Goal: Task Accomplishment & Management: Use online tool/utility

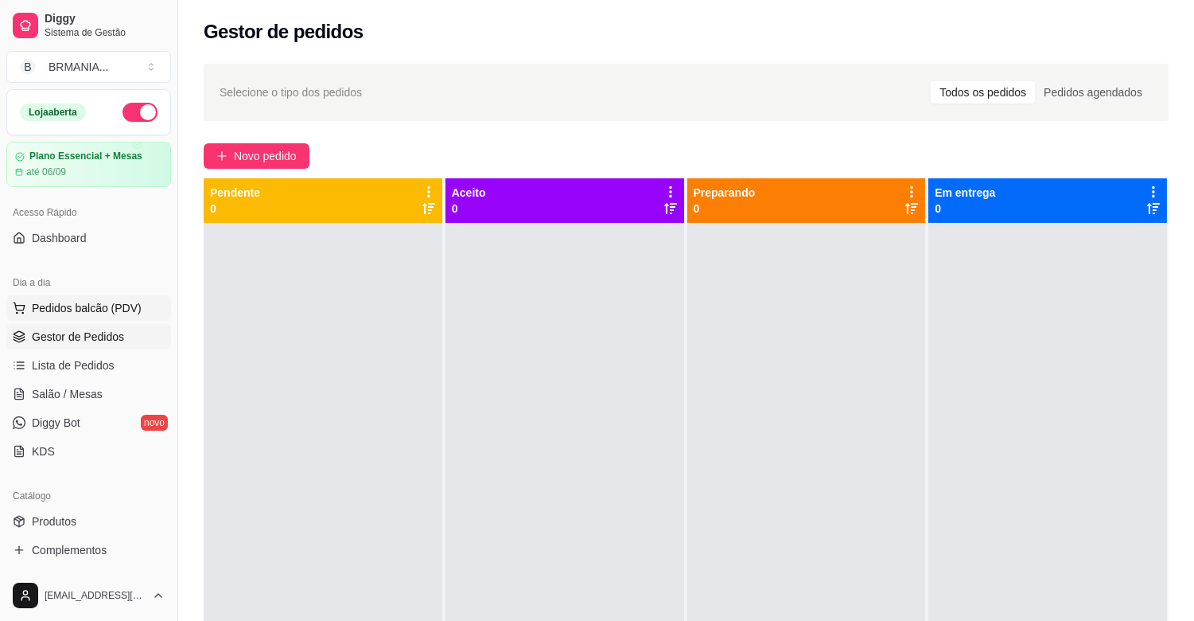
click at [76, 311] on span "Pedidos balcão (PDV)" at bounding box center [87, 308] width 110 height 16
click at [76, 311] on body "Diggy Sistema de Gestão B BRMANIA ... Loja aberta Plano Essencial + Mesas até 0…" at bounding box center [597, 310] width 1194 height 621
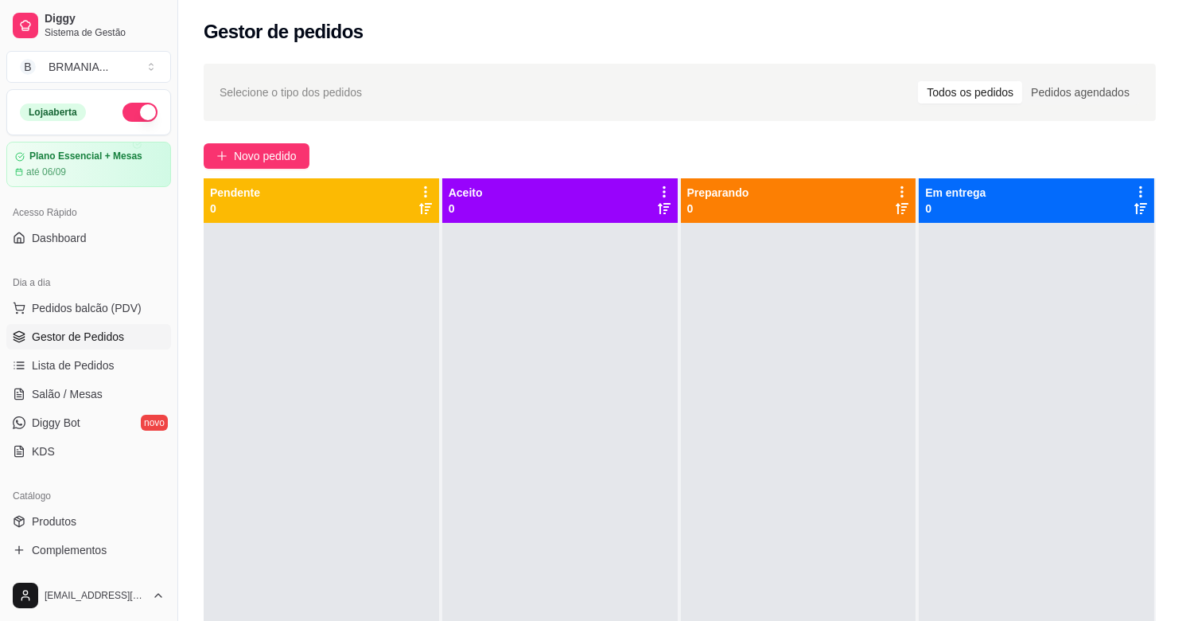
click at [77, 312] on img at bounding box center [108, 300] width 149 height 101
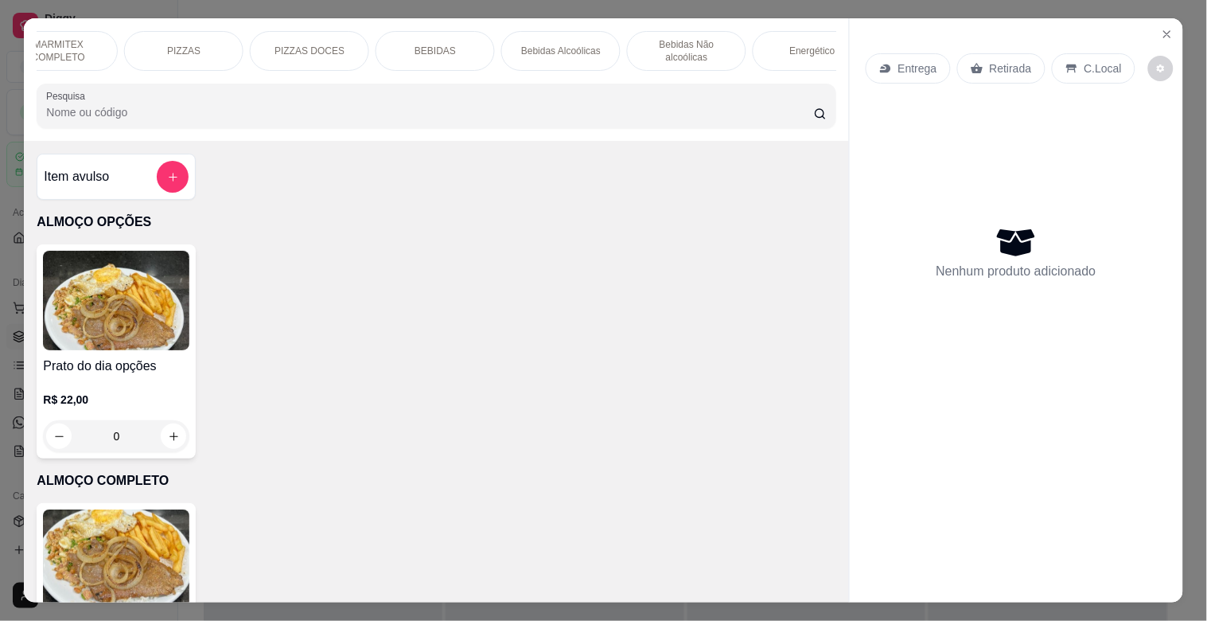
scroll to position [0, 481]
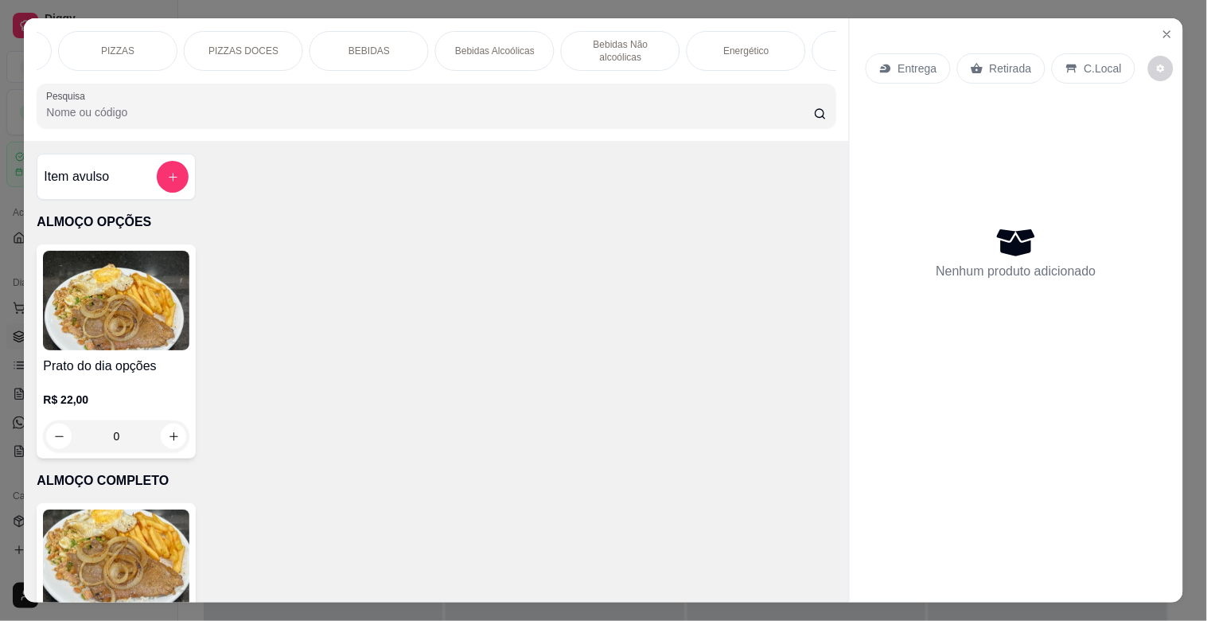
click at [383, 54] on div "BEBIDAS" at bounding box center [368, 51] width 119 height 40
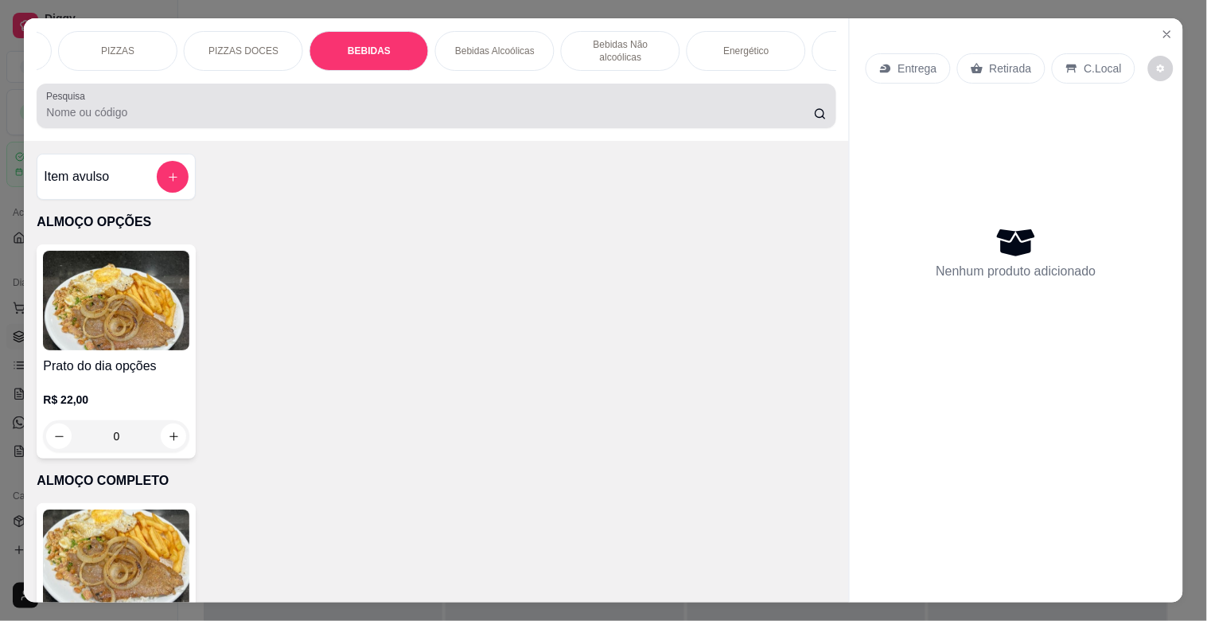
scroll to position [38, 0]
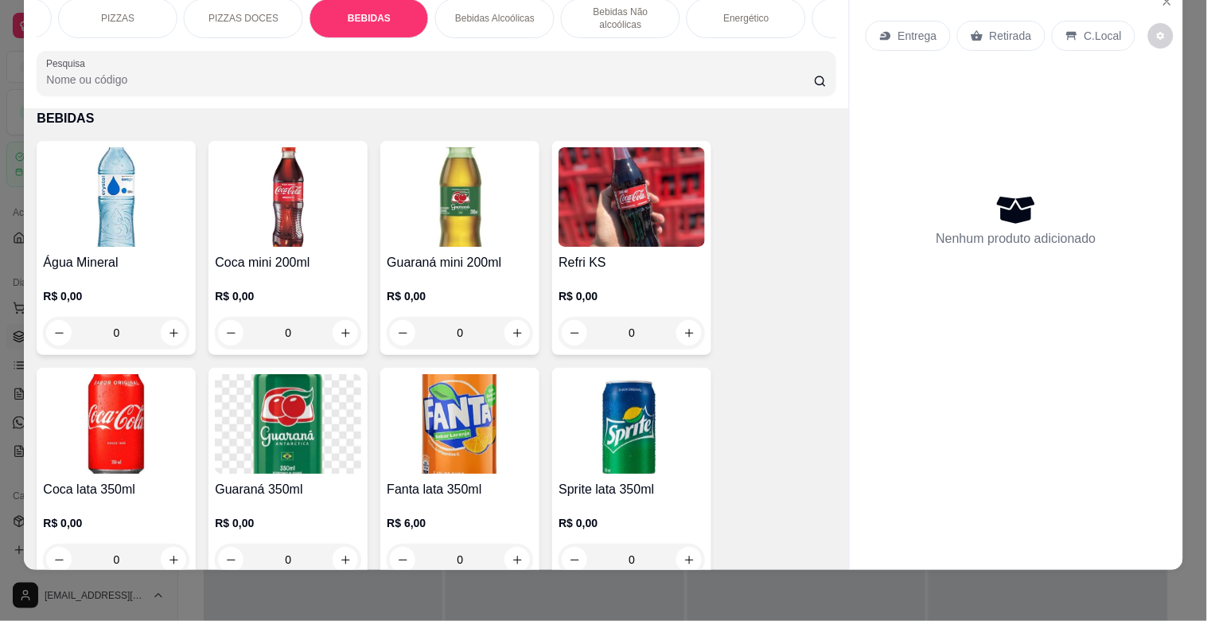
click at [450, 17] on div "Bebidas Alcoólicas" at bounding box center [494, 18] width 119 height 40
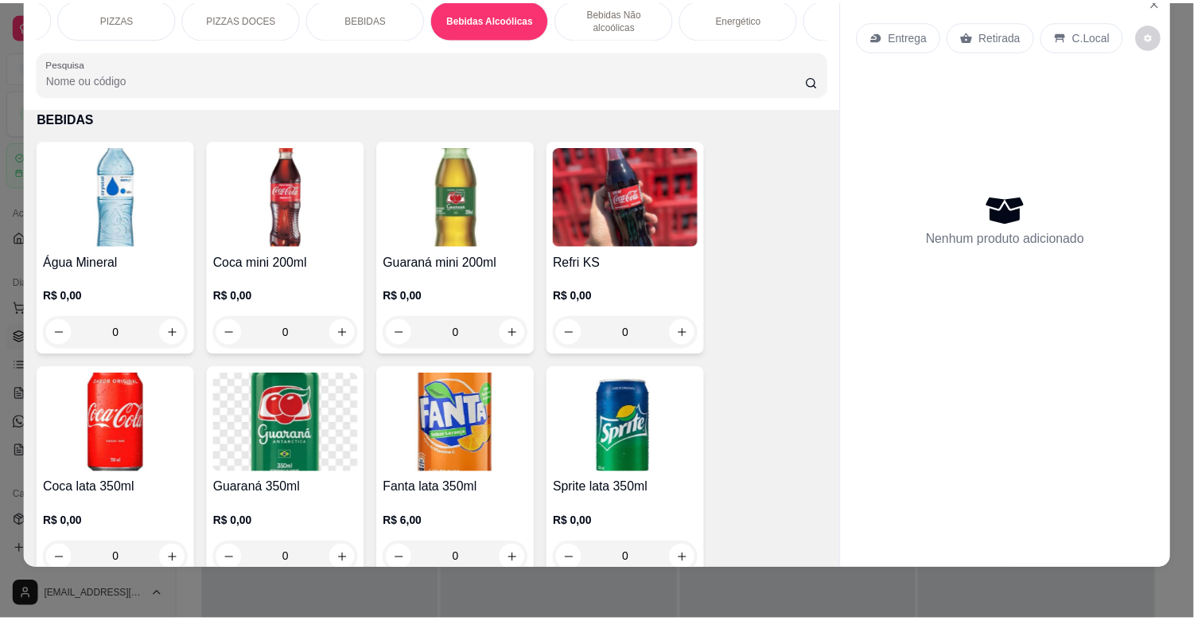
scroll to position [3015, 0]
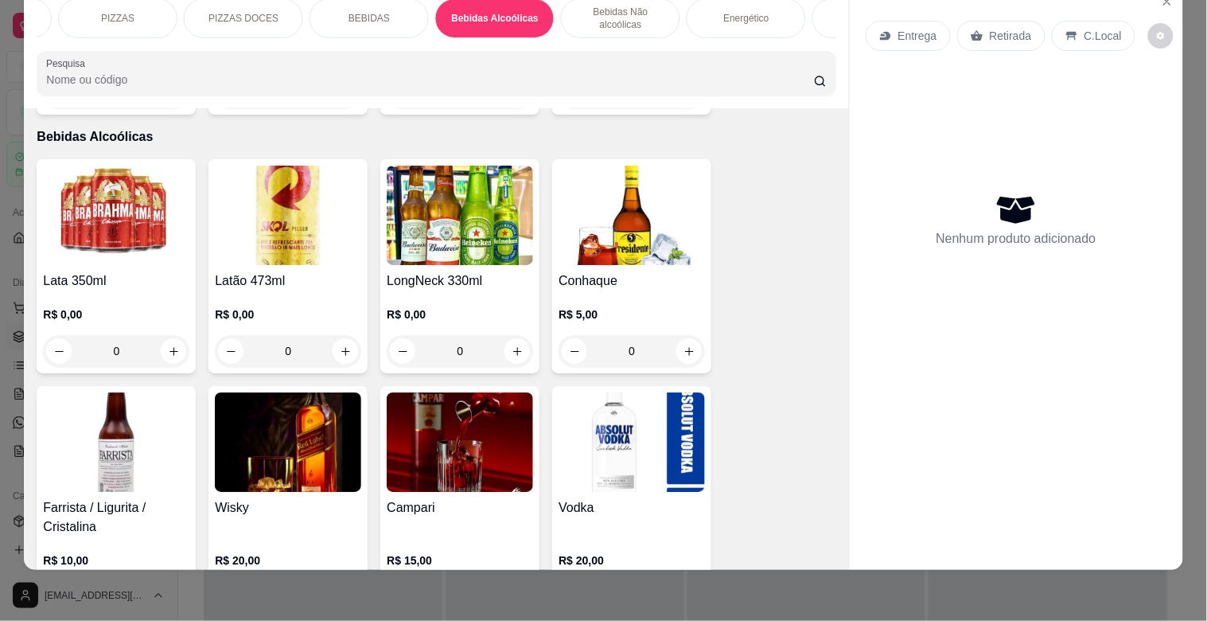
click at [243, 210] on img at bounding box center [288, 214] width 146 height 99
click at [309, 244] on img at bounding box center [288, 214] width 146 height 99
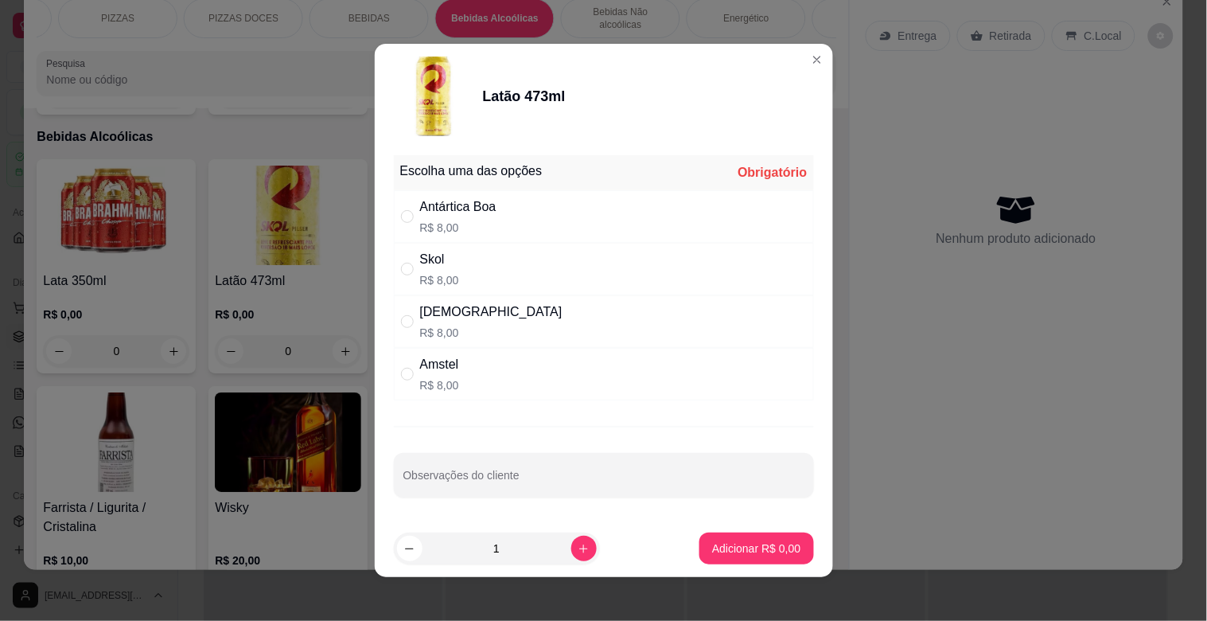
click at [632, 369] on div "Amstel R$ 8,00" at bounding box center [604, 374] width 420 height 53
radio input "true"
click at [622, 329] on div "Brahma R$ 8,00" at bounding box center [604, 321] width 420 height 53
radio input "true"
radio input "false"
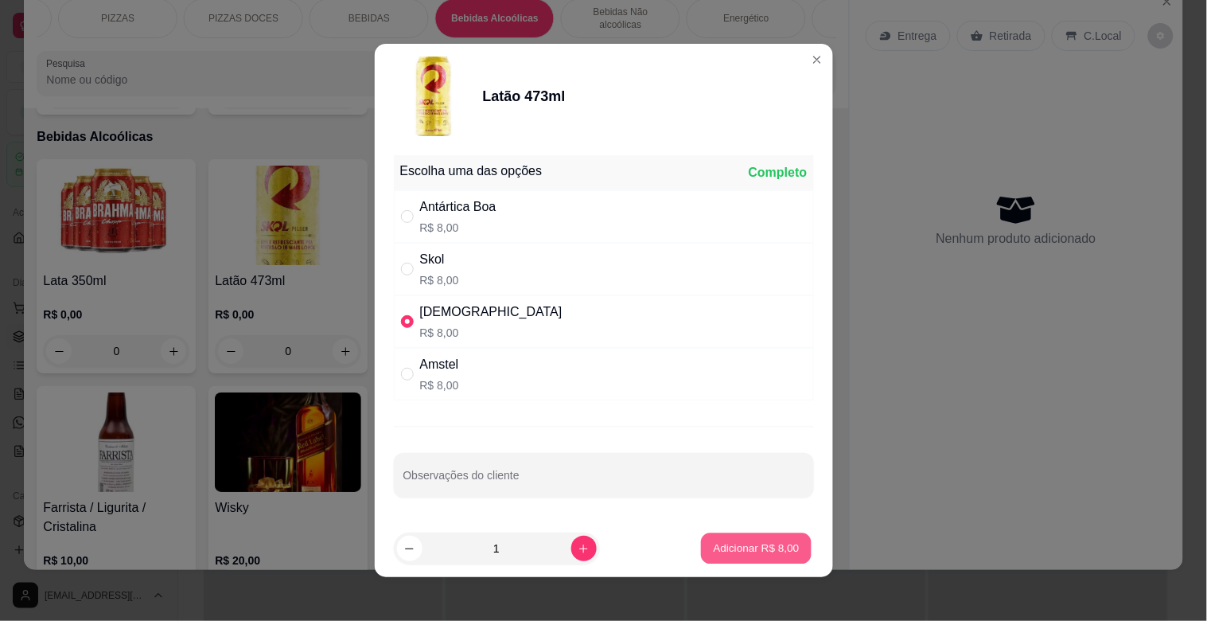
click at [774, 555] on p "Adicionar R$ 8,00" at bounding box center [757, 547] width 86 height 15
click at [776, 557] on div "ALMOÇO OPÇÕES ALMOÇO COMPLETO MARMITEX OPÇÕES MARMITEX COMPLETO PIZZAS PIZZAS D…" at bounding box center [603, 310] width 1207 height 621
type input "1"
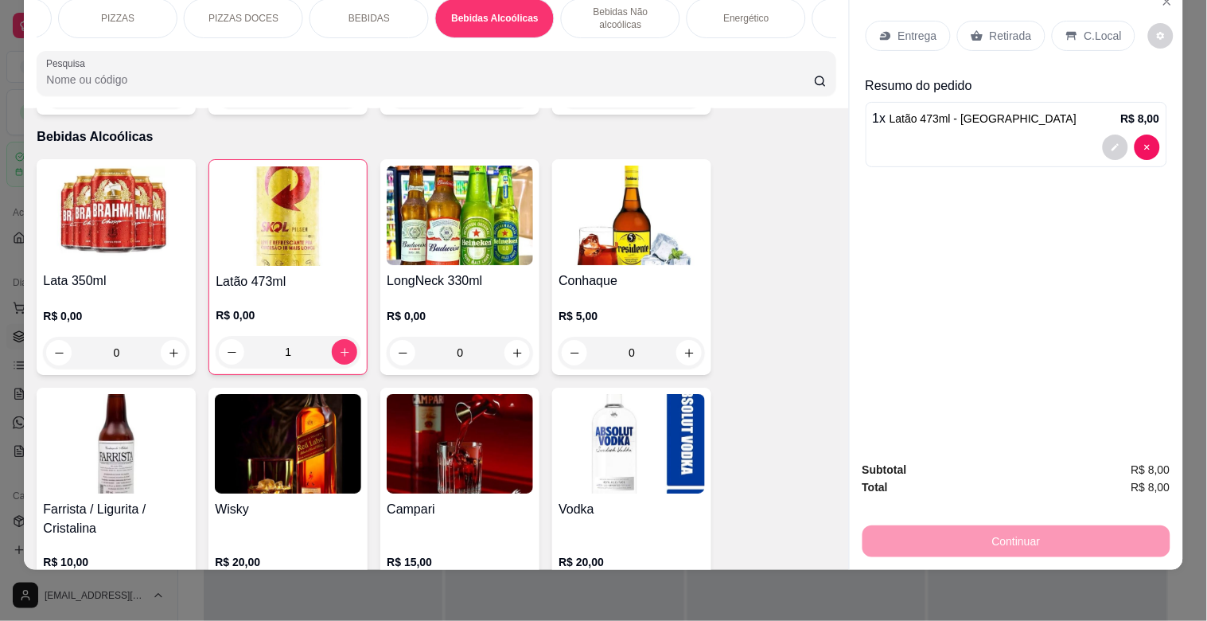
click at [1006, 28] on p "Retirada" at bounding box center [1011, 36] width 42 height 16
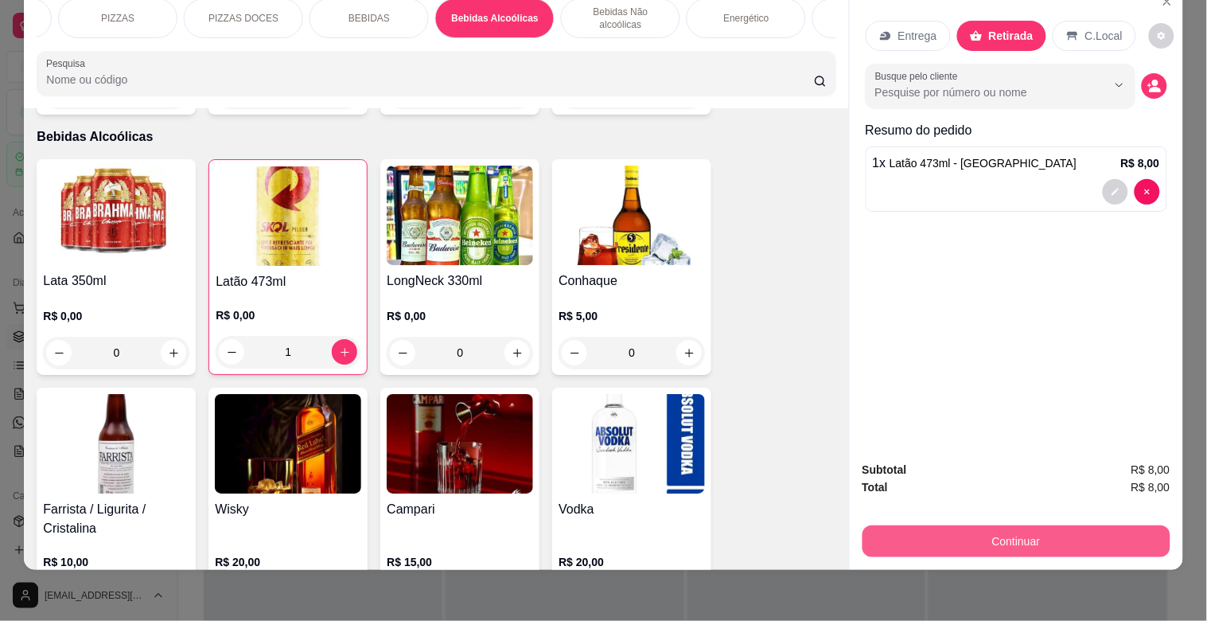
click at [1108, 525] on button "Continuar" at bounding box center [1016, 541] width 308 height 32
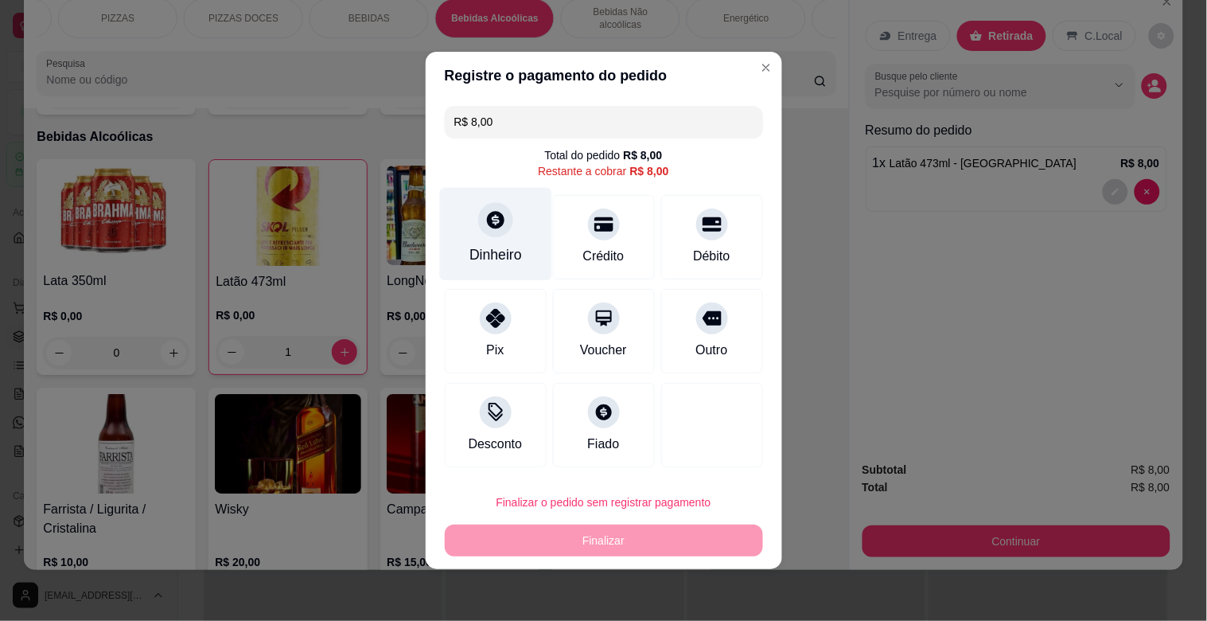
click at [457, 245] on div "Dinheiro" at bounding box center [495, 234] width 112 height 93
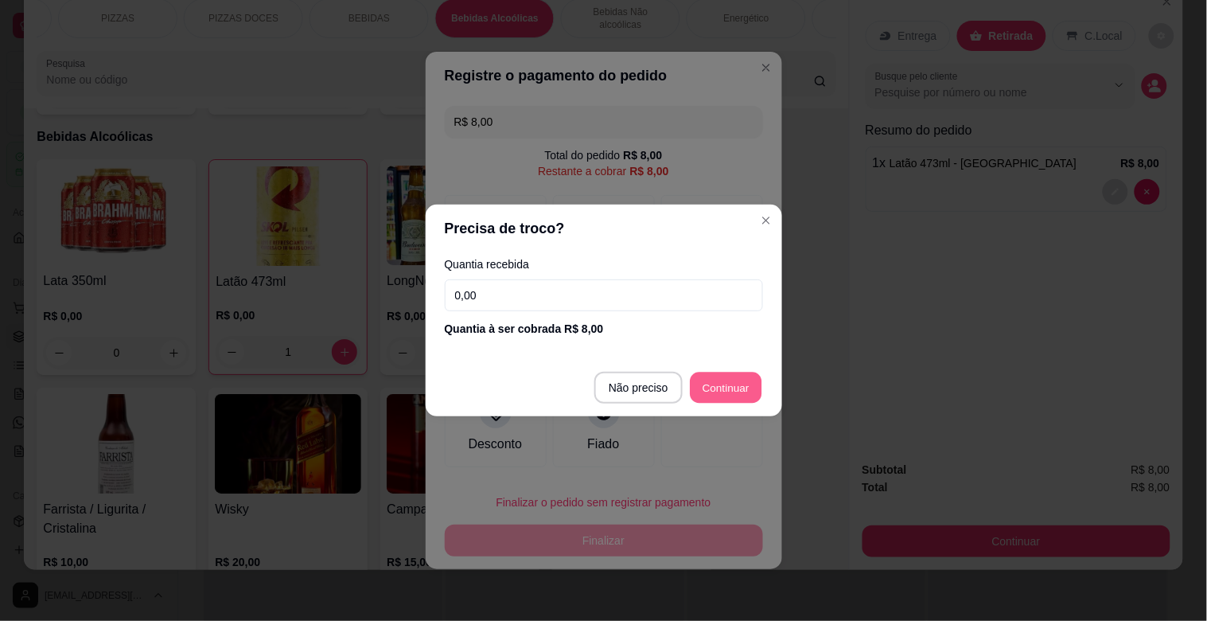
type input "R$ 0,00"
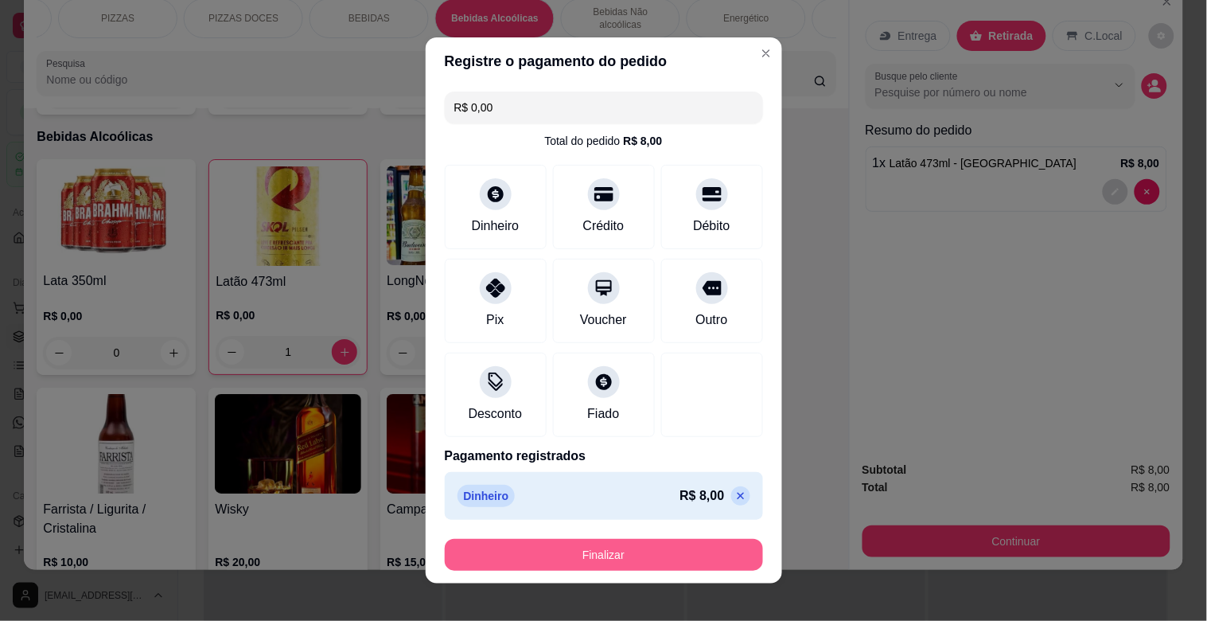
click at [558, 542] on button "Finalizar" at bounding box center [604, 555] width 318 height 32
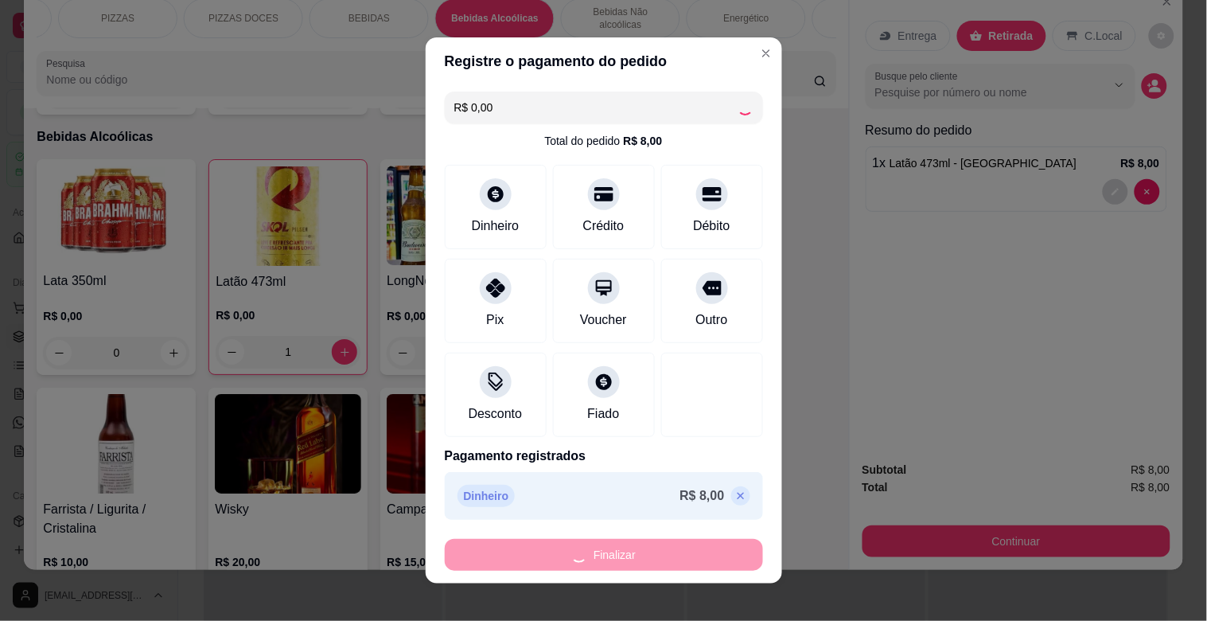
type input "0"
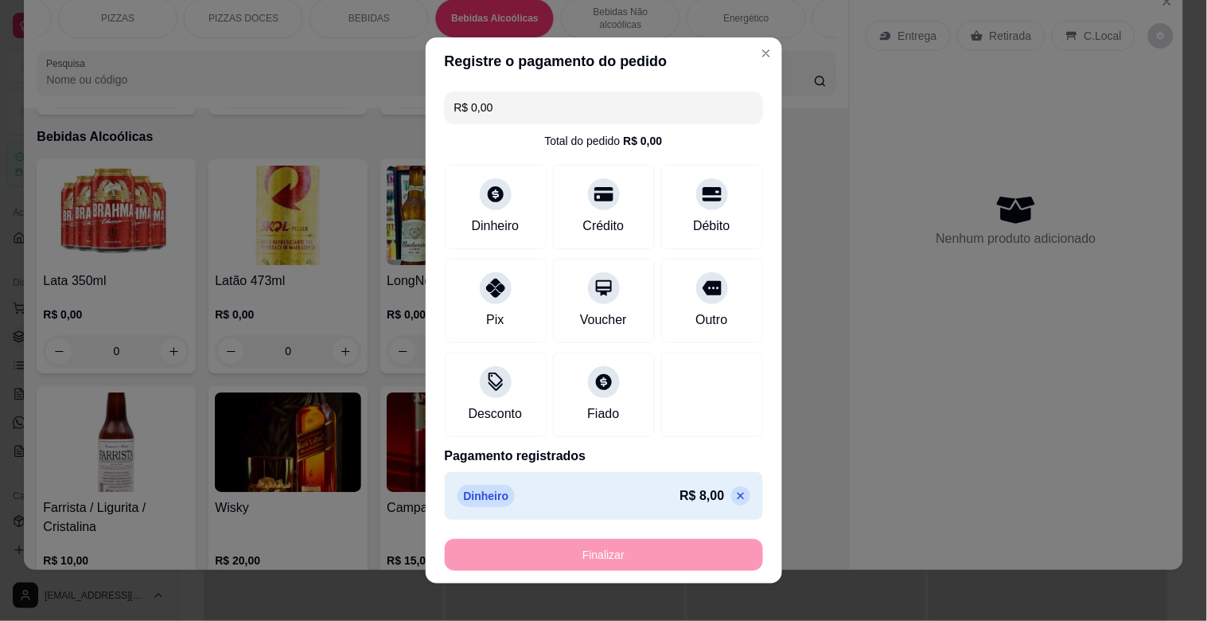
type input "-R$ 8,00"
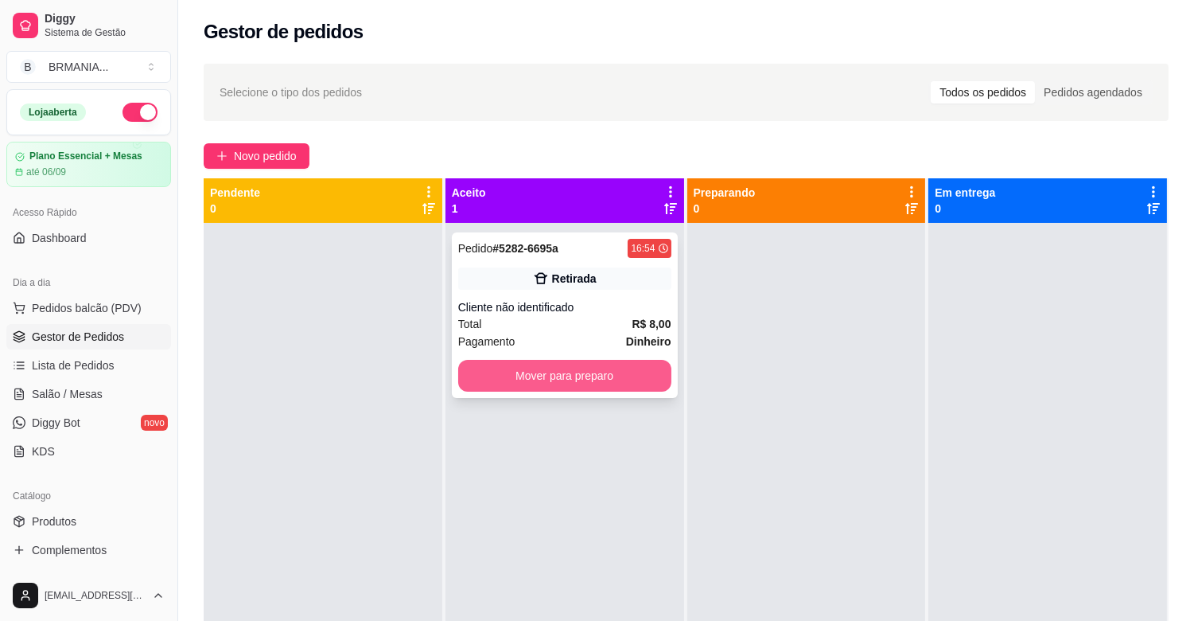
click at [539, 391] on button "Mover para preparo" at bounding box center [564, 376] width 213 height 32
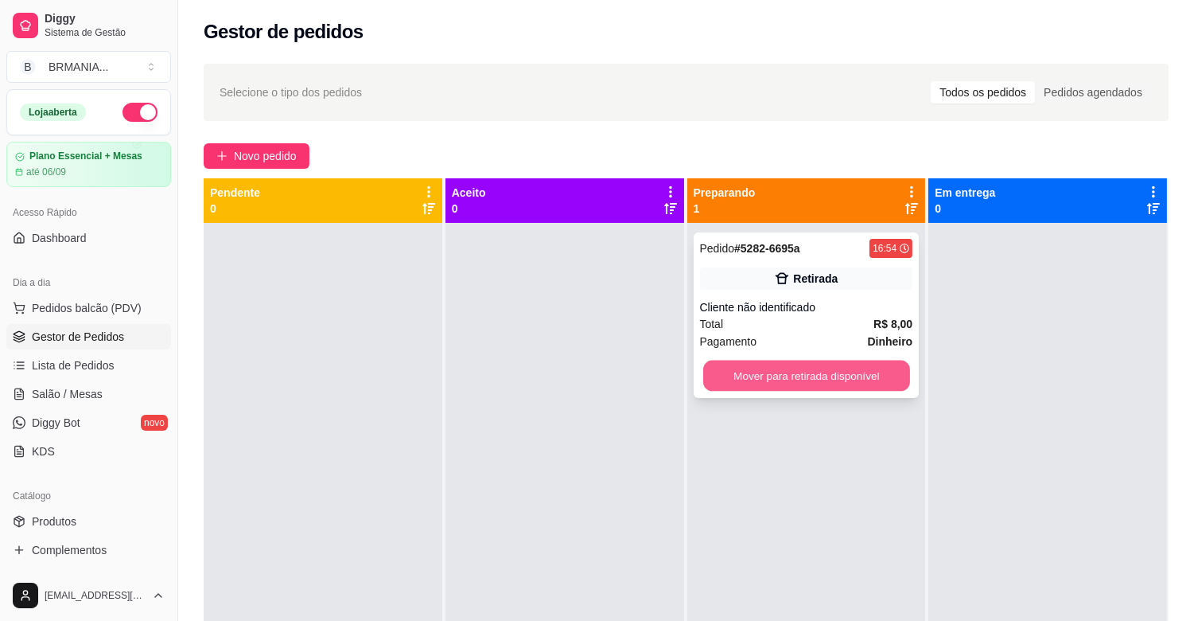
click at [869, 362] on button "Mover para retirada disponível" at bounding box center [806, 375] width 207 height 31
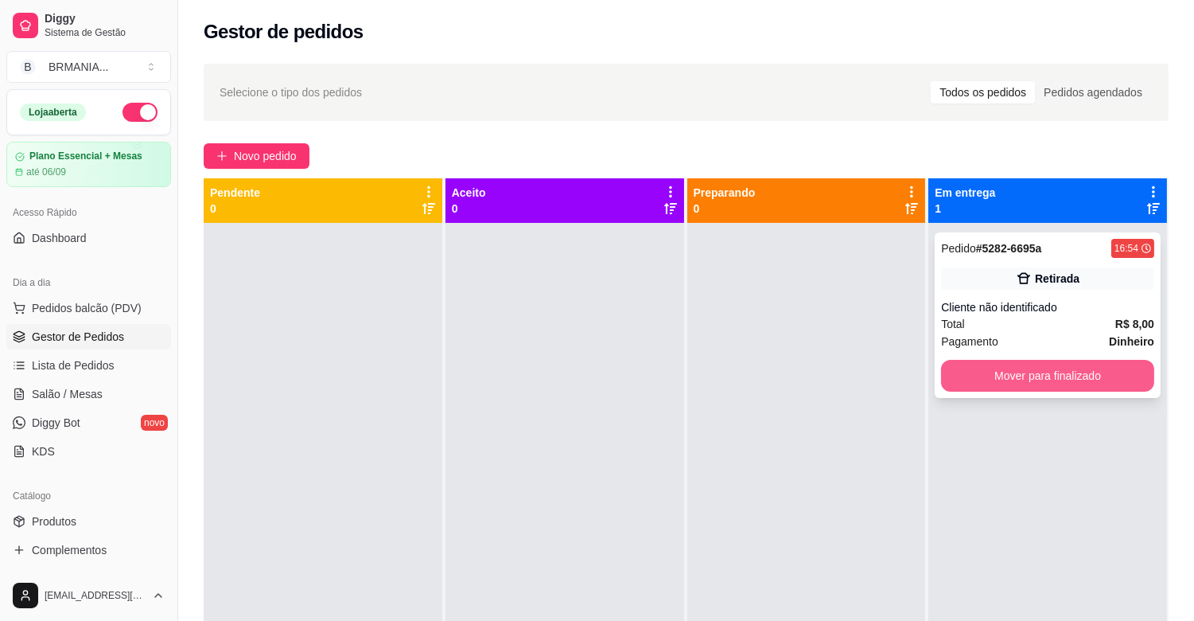
click at [995, 366] on button "Mover para finalizado" at bounding box center [1047, 376] width 213 height 32
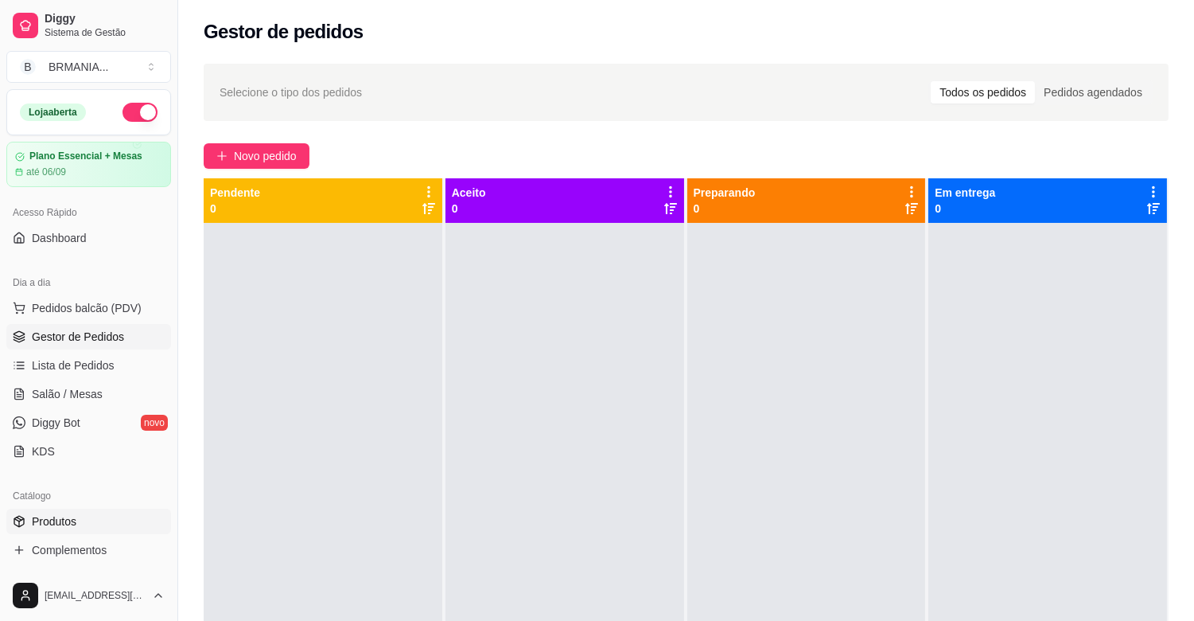
click at [82, 514] on link "Produtos" at bounding box center [88, 520] width 165 height 25
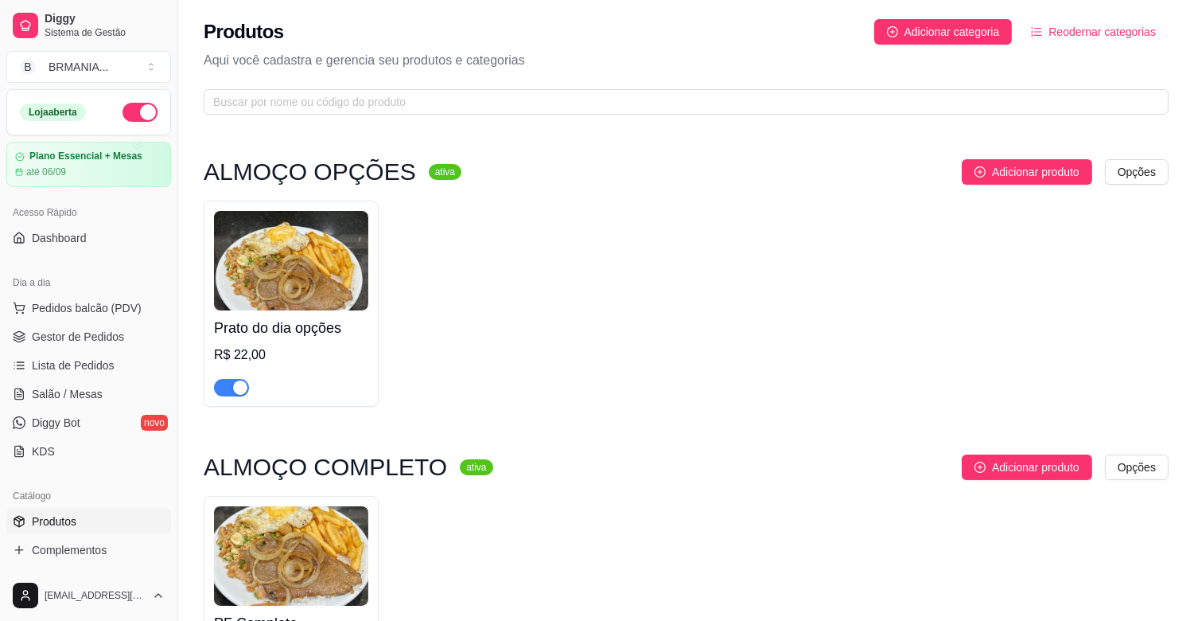
click at [242, 384] on div "button" at bounding box center [240, 387] width 14 height 14
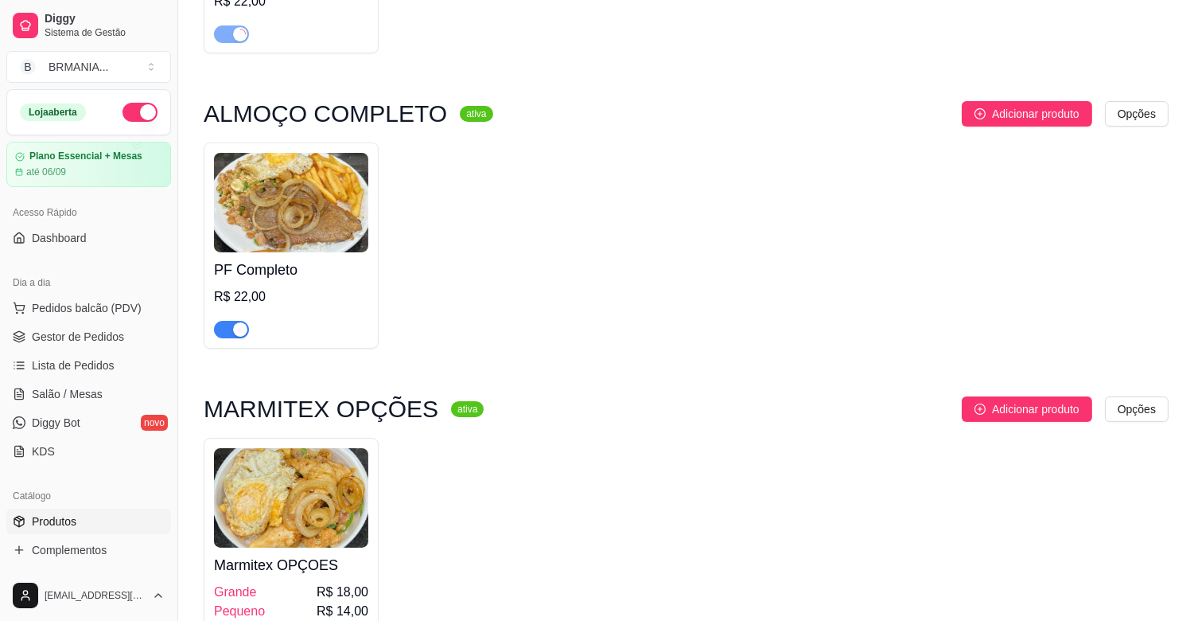
click at [240, 330] on div "button" at bounding box center [240, 329] width 14 height 14
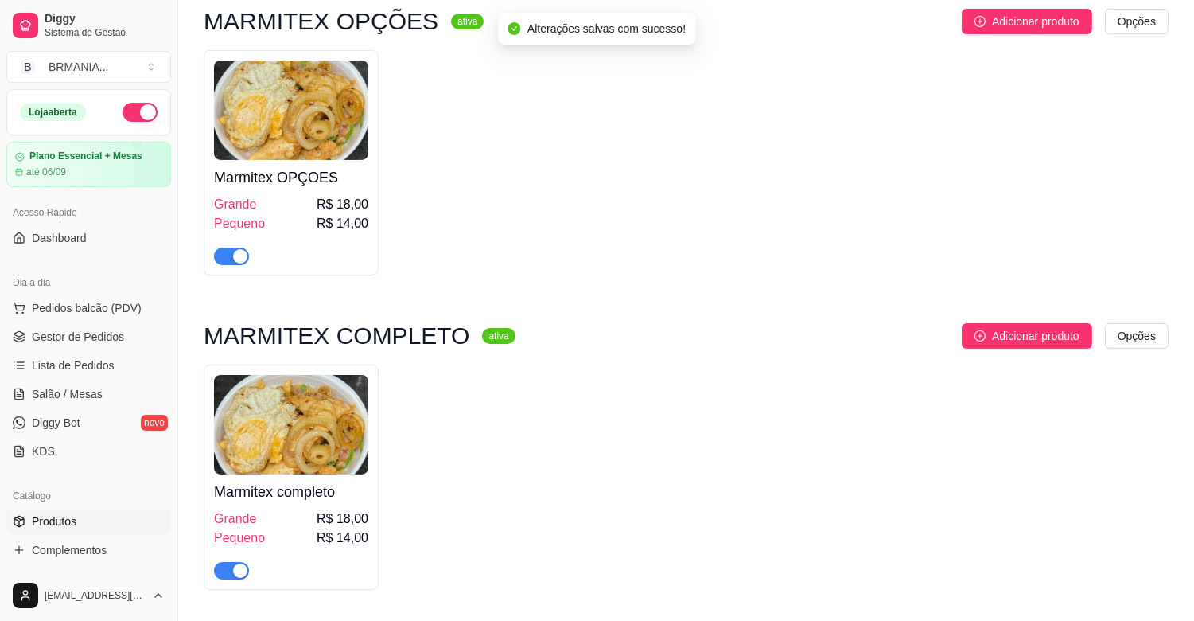
scroll to position [742, 0]
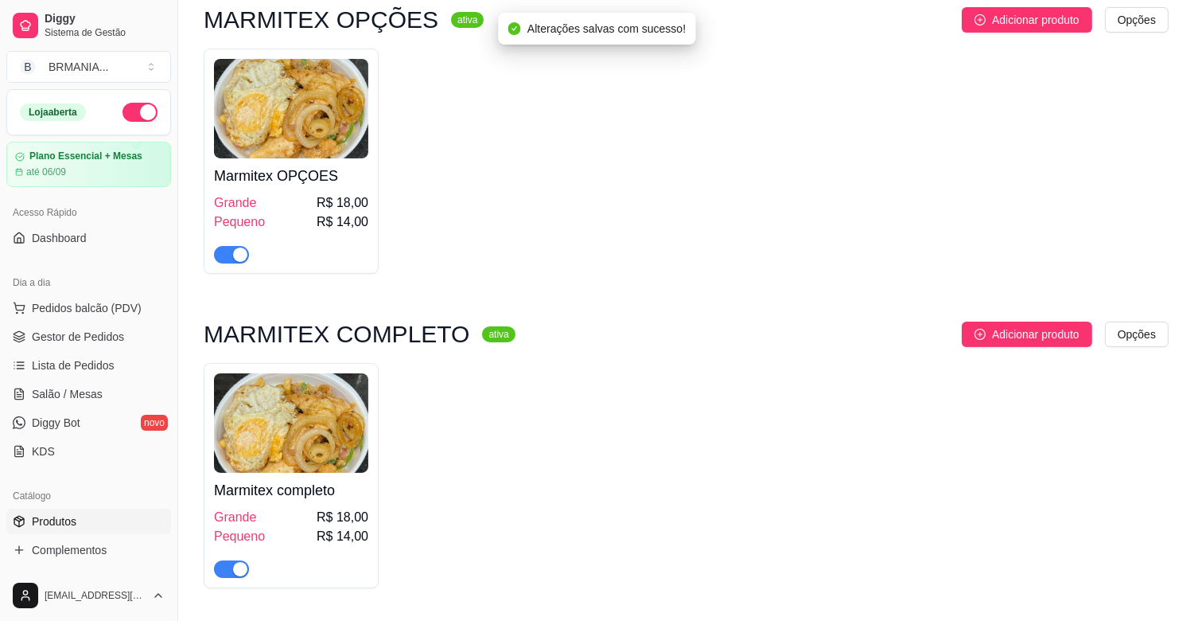
click at [235, 257] on div "button" at bounding box center [240, 254] width 14 height 14
click at [239, 573] on div "button" at bounding box center [240, 569] width 14 height 14
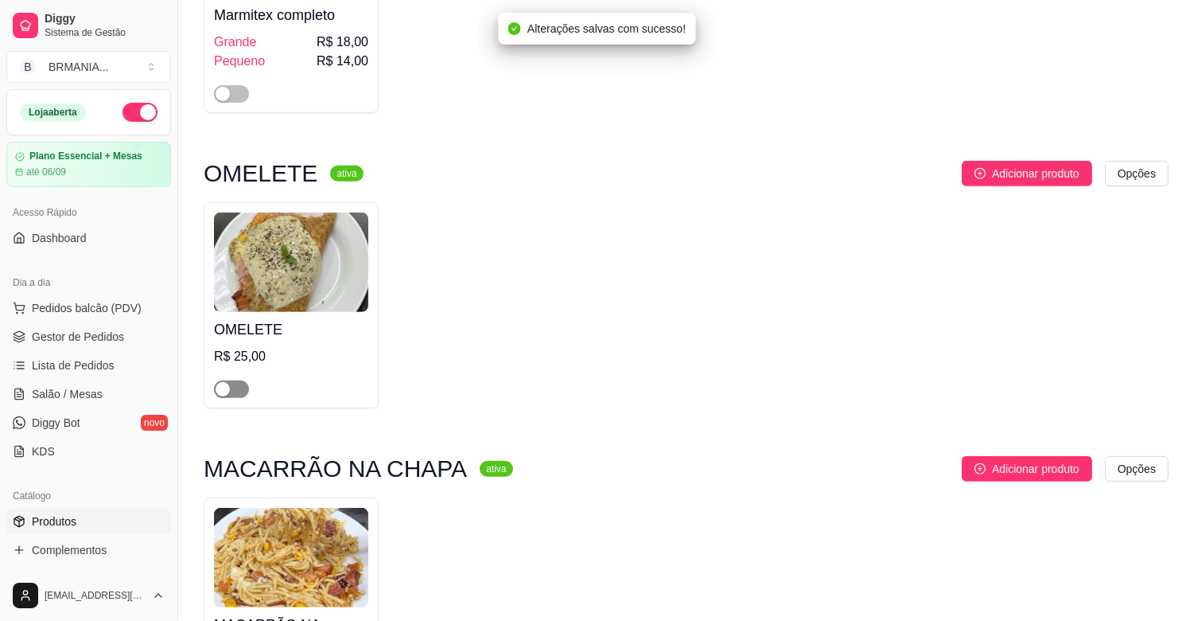
scroll to position [1343, 0]
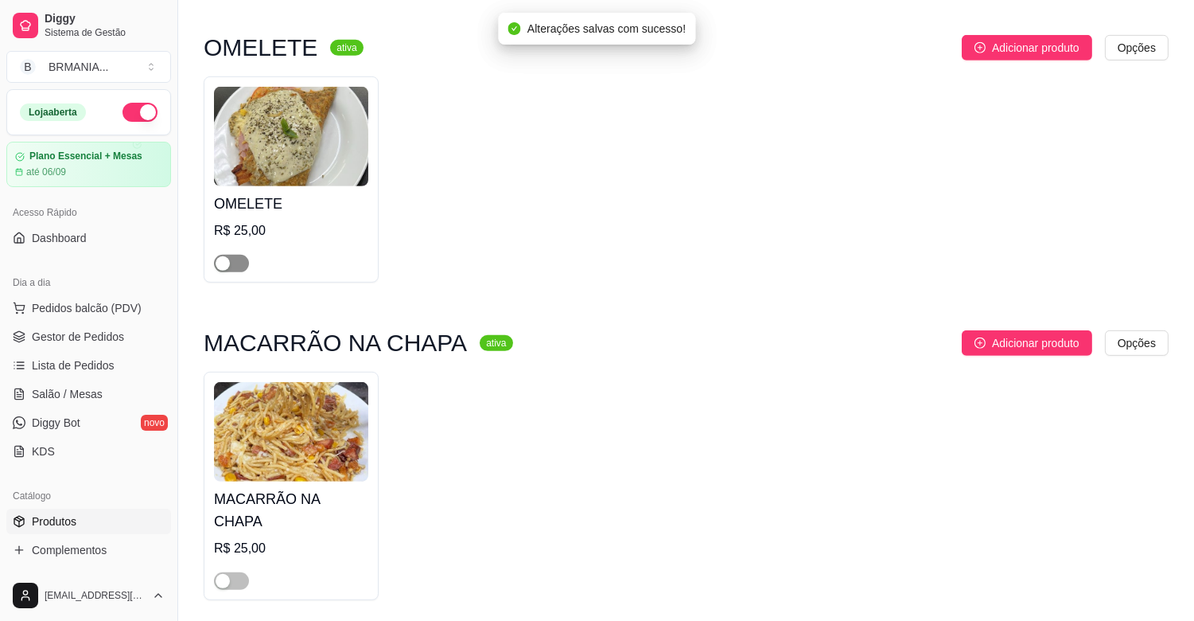
click at [234, 267] on span "button" at bounding box center [231, 264] width 35 height 18
click at [239, 572] on span "button" at bounding box center [231, 581] width 35 height 18
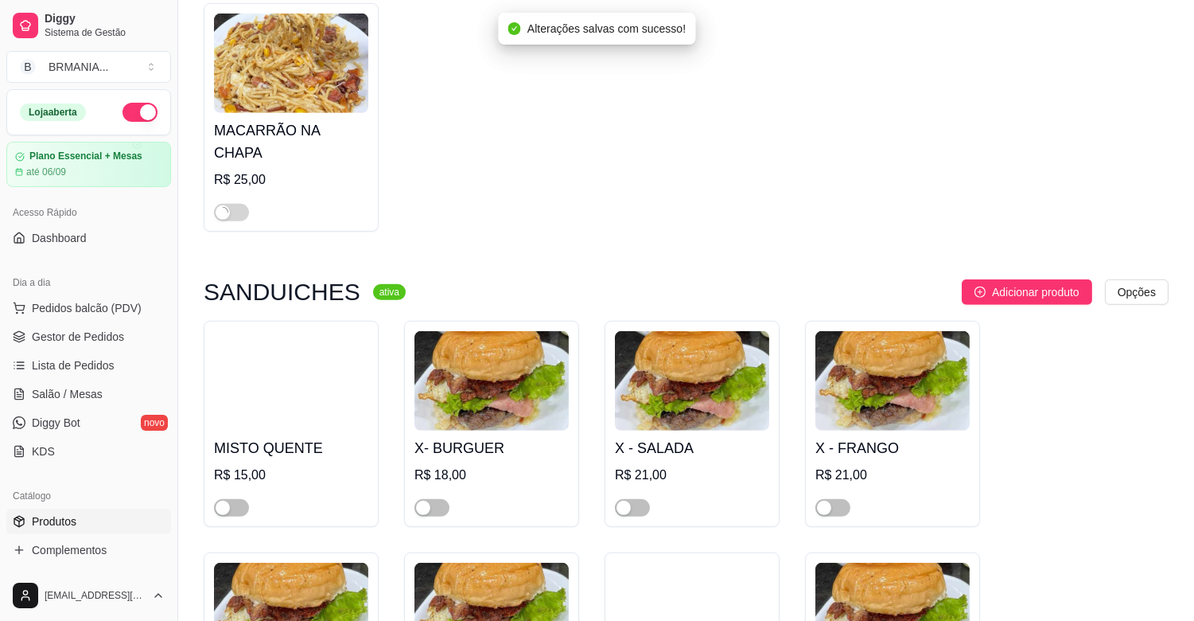
scroll to position [1768, 0]
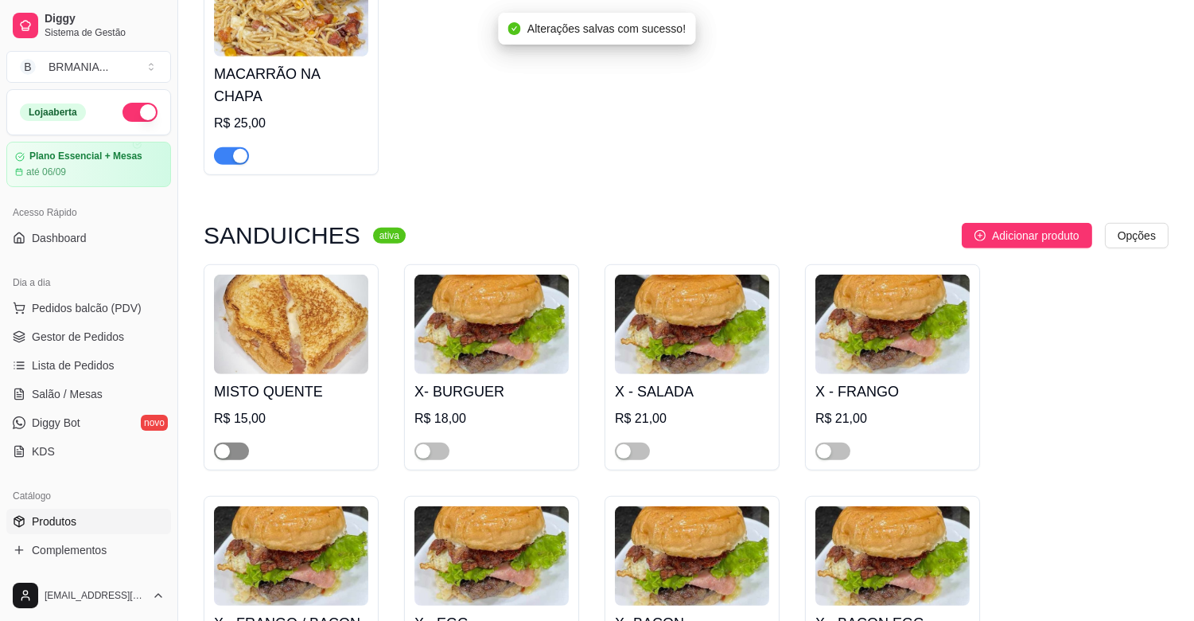
click at [233, 442] on span "button" at bounding box center [231, 451] width 35 height 18
click at [424, 442] on span "button" at bounding box center [432, 451] width 35 height 18
click at [640, 442] on span "button" at bounding box center [632, 451] width 35 height 18
click at [839, 442] on span "button" at bounding box center [832, 451] width 35 height 18
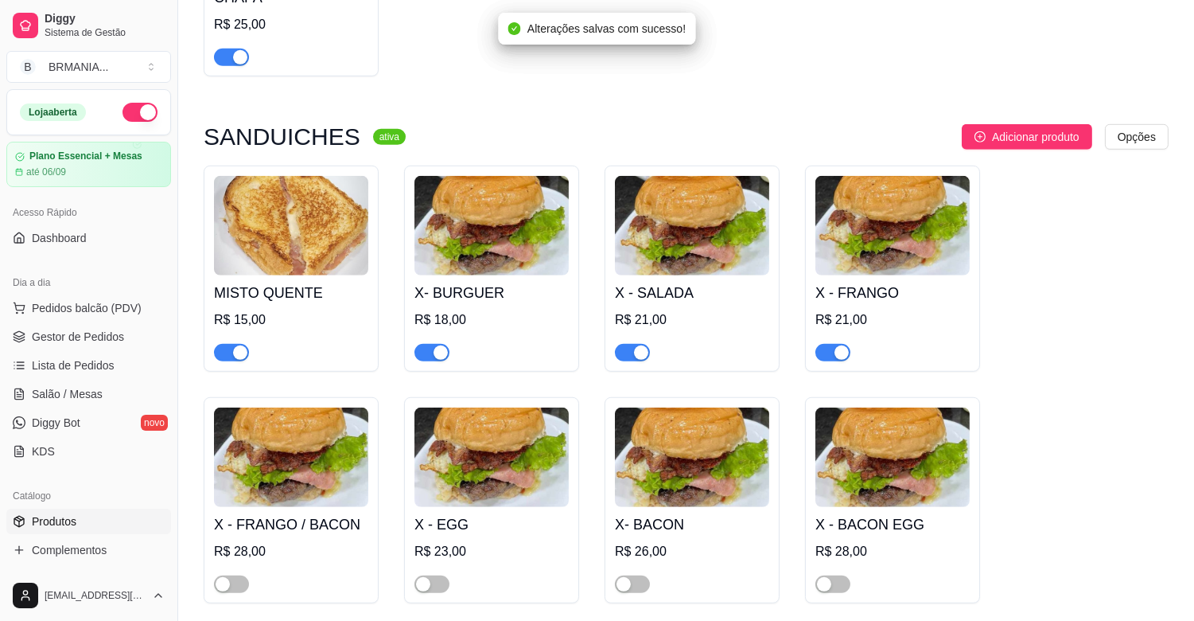
scroll to position [2015, 0]
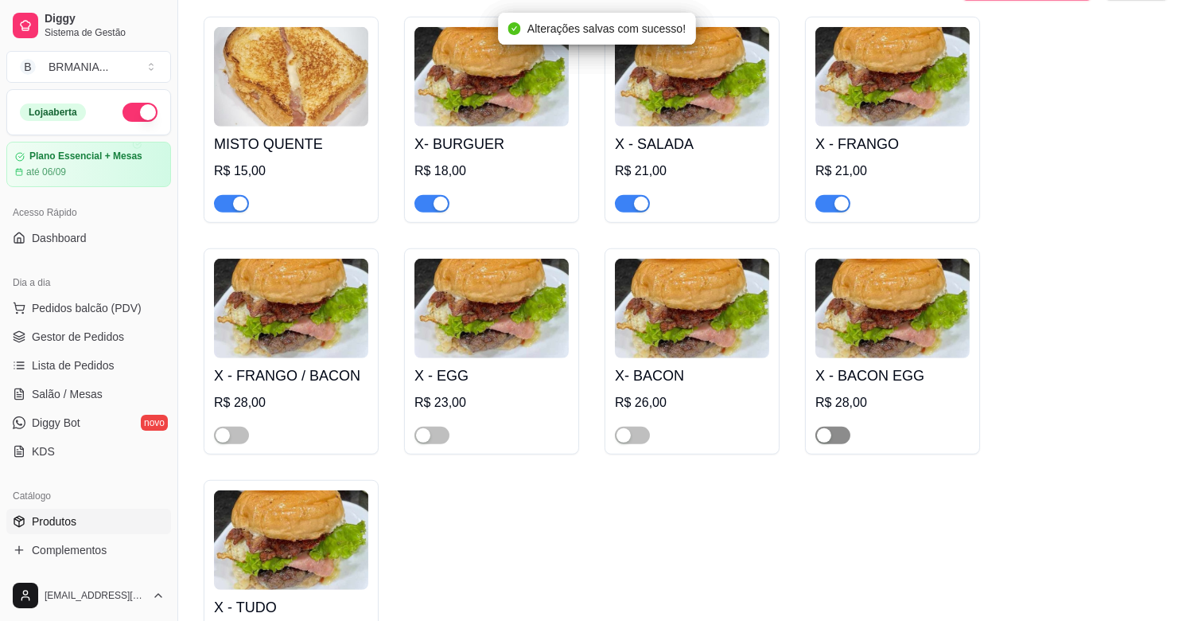
click at [844, 426] on span "button" at bounding box center [832, 435] width 35 height 18
click at [636, 426] on span "button" at bounding box center [632, 435] width 35 height 18
click at [441, 426] on span "button" at bounding box center [432, 435] width 35 height 18
click at [245, 426] on span "button" at bounding box center [231, 435] width 35 height 18
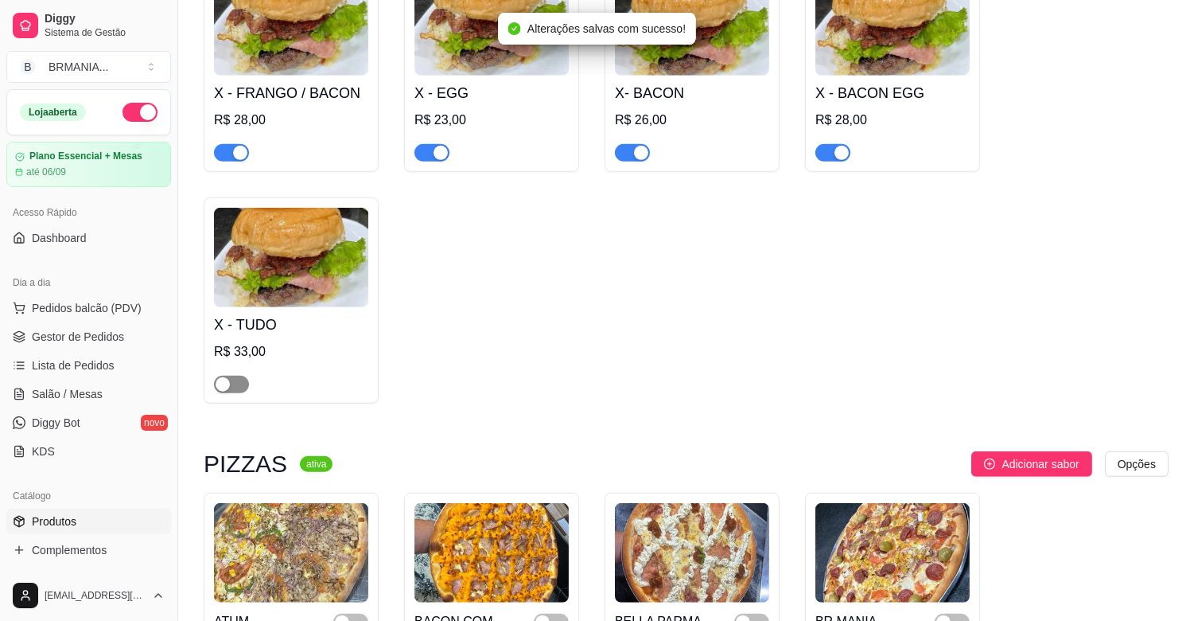
click at [240, 376] on span "button" at bounding box center [231, 385] width 35 height 18
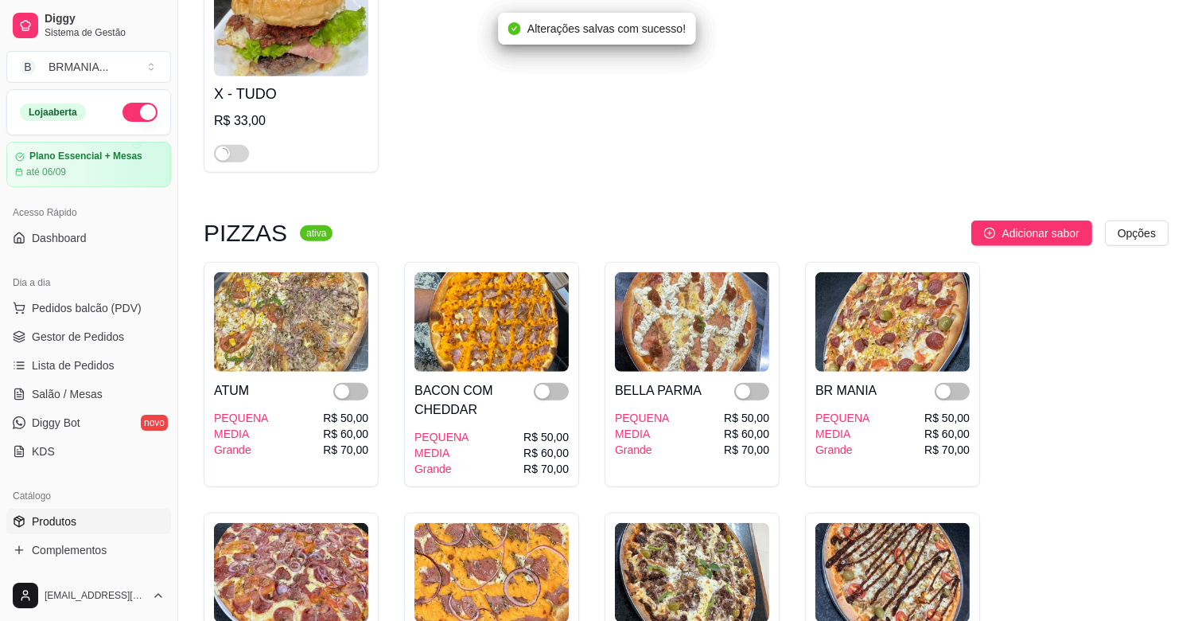
scroll to position [2687, 0]
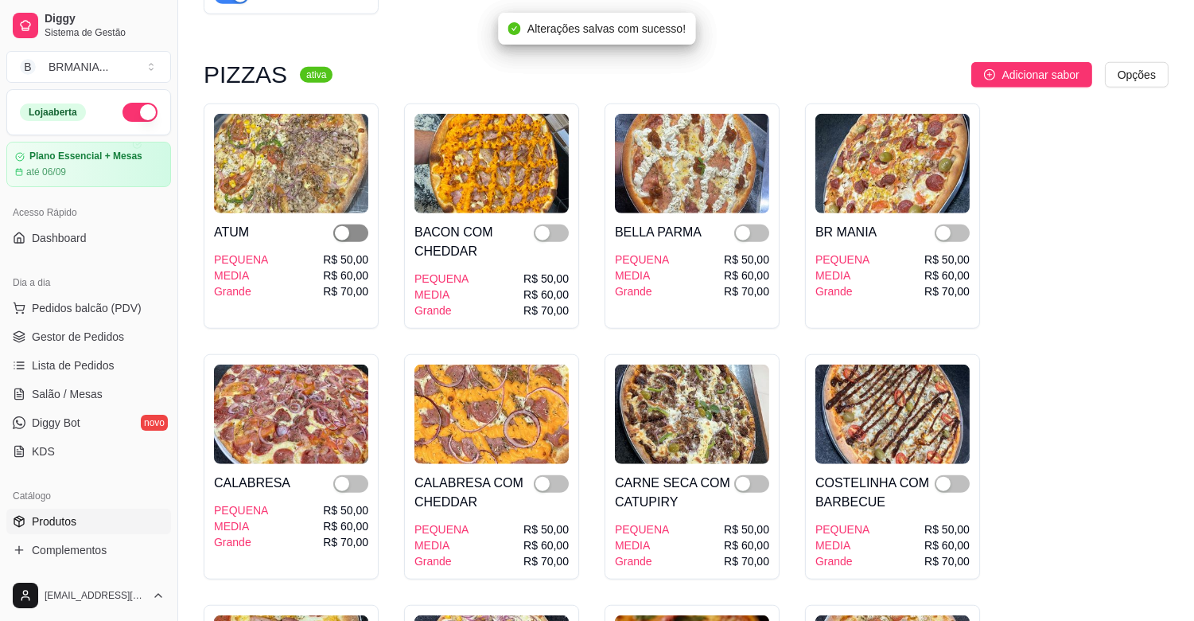
click at [345, 226] on div "button" at bounding box center [342, 233] width 14 height 14
drag, startPoint x: 552, startPoint y: 211, endPoint x: 729, endPoint y: 240, distance: 179.1
click at [559, 224] on span "button" at bounding box center [551, 233] width 35 height 18
click at [753, 224] on span "button" at bounding box center [751, 233] width 35 height 18
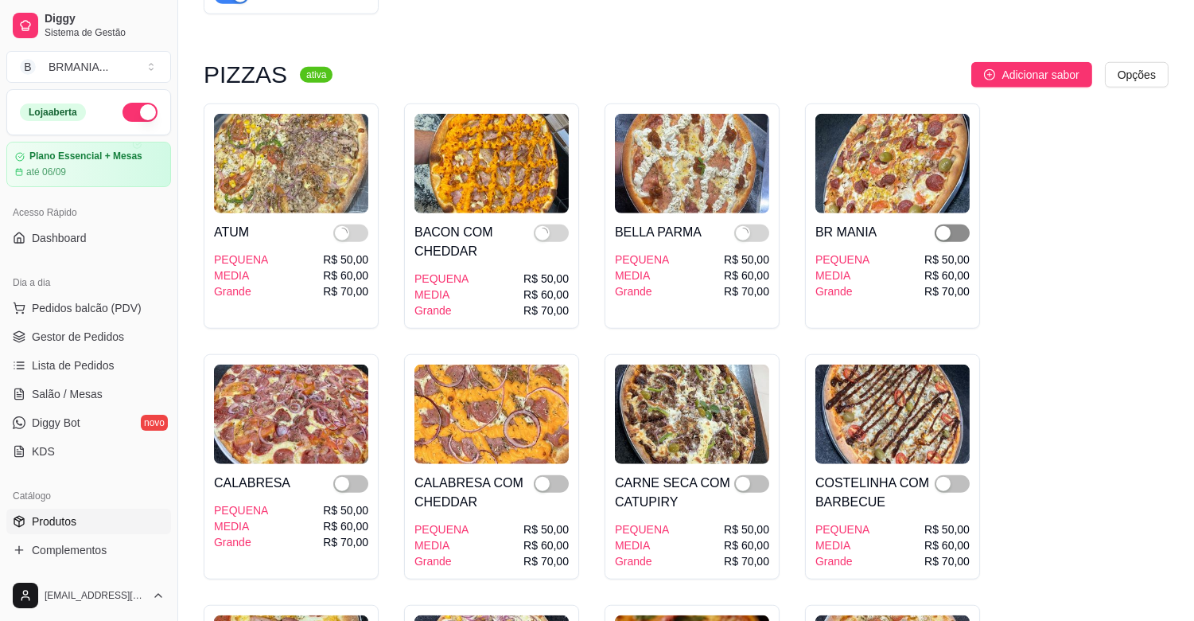
click at [956, 224] on span "button" at bounding box center [952, 233] width 35 height 18
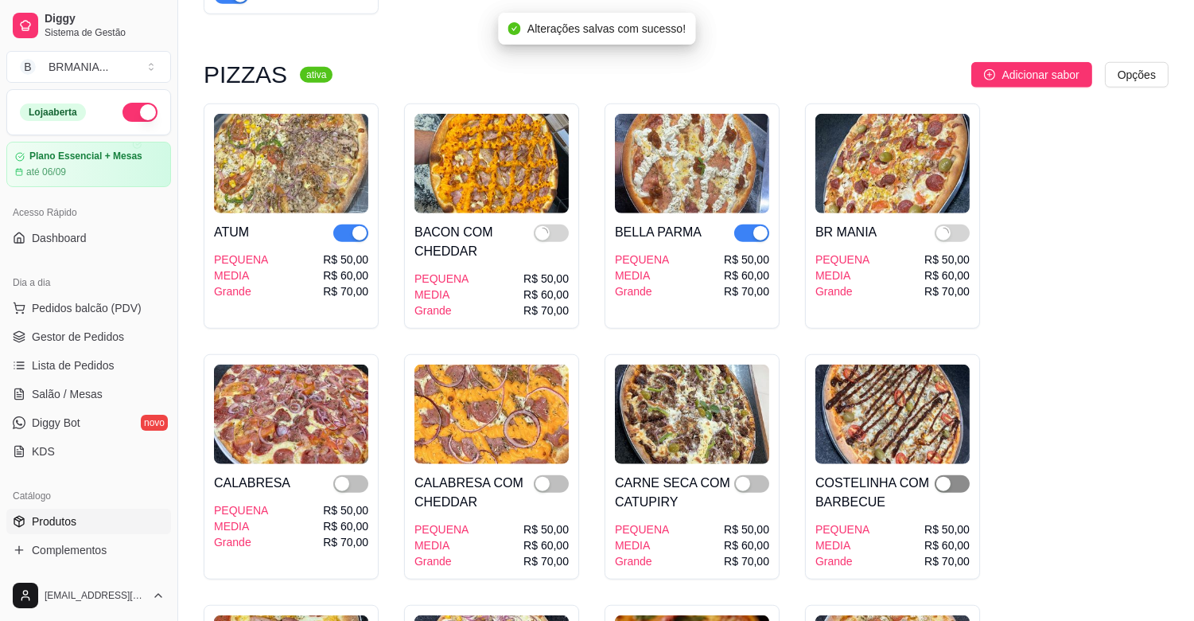
click at [940, 477] on div "button" at bounding box center [943, 484] width 14 height 14
click at [742, 477] on div "button" at bounding box center [743, 484] width 14 height 14
drag, startPoint x: 543, startPoint y: 465, endPoint x: 443, endPoint y: 467, distance: 99.5
click at [544, 477] on div "button" at bounding box center [542, 484] width 14 height 14
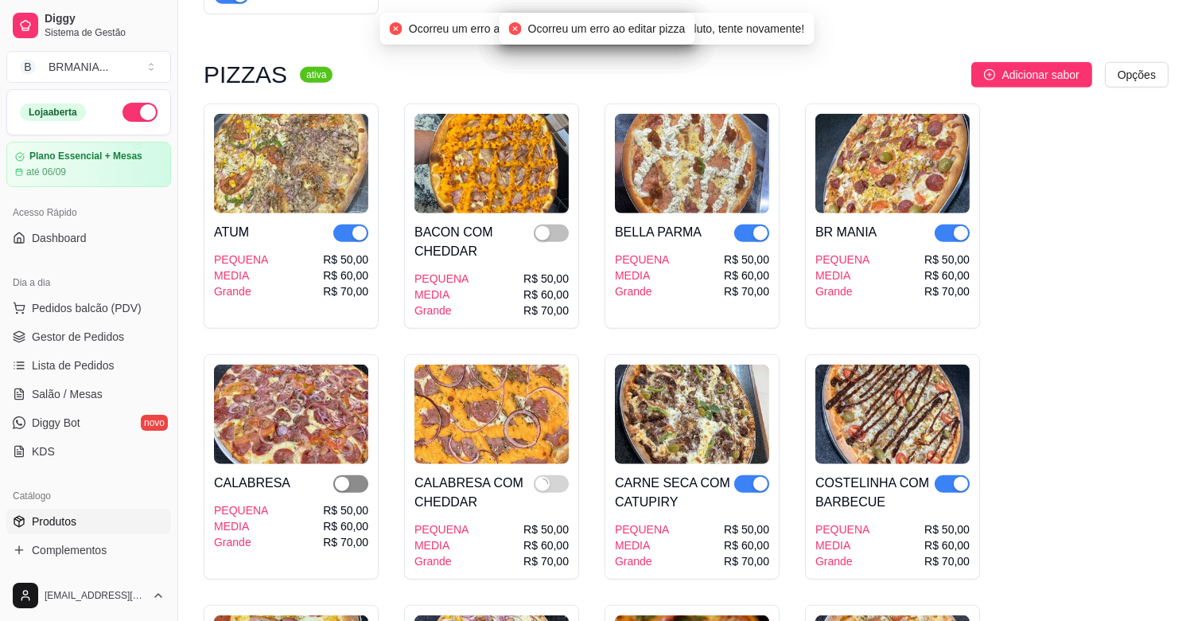
click at [360, 475] on span "button" at bounding box center [350, 484] width 35 height 18
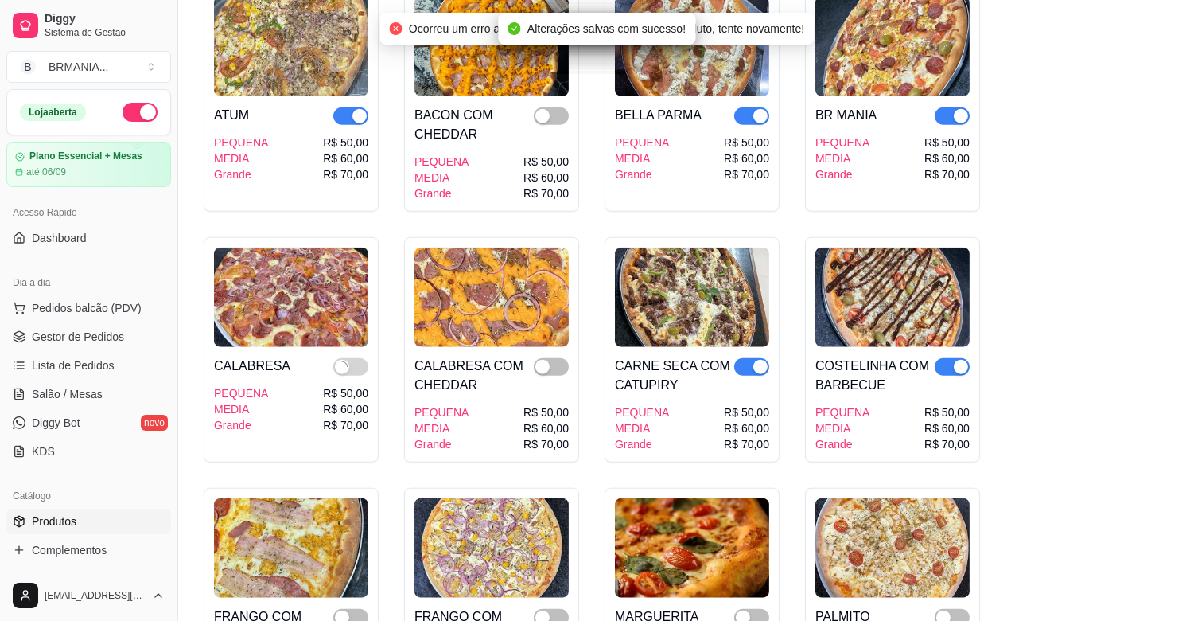
scroll to position [2828, 0]
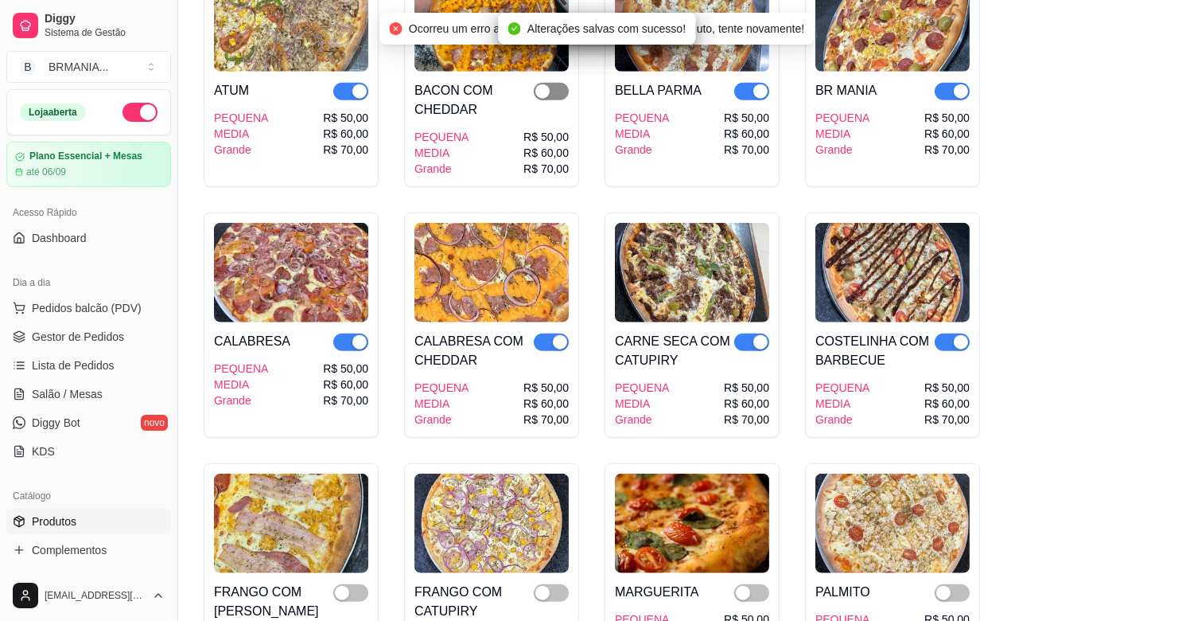
click at [547, 84] on div "button" at bounding box center [542, 91] width 14 height 14
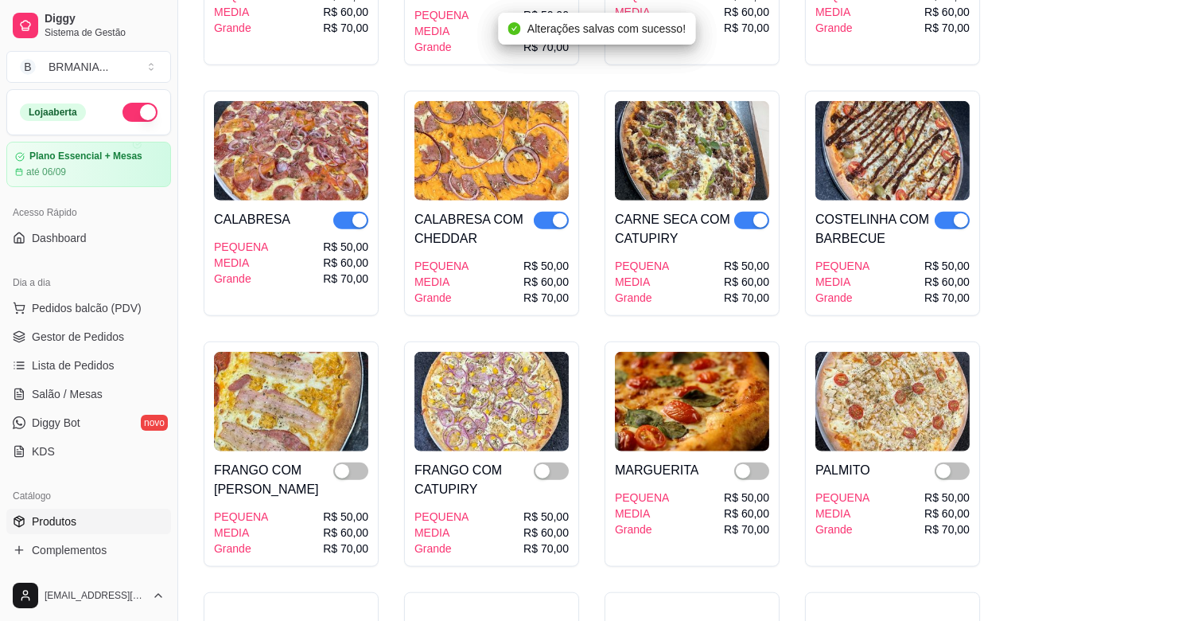
scroll to position [2970, 0]
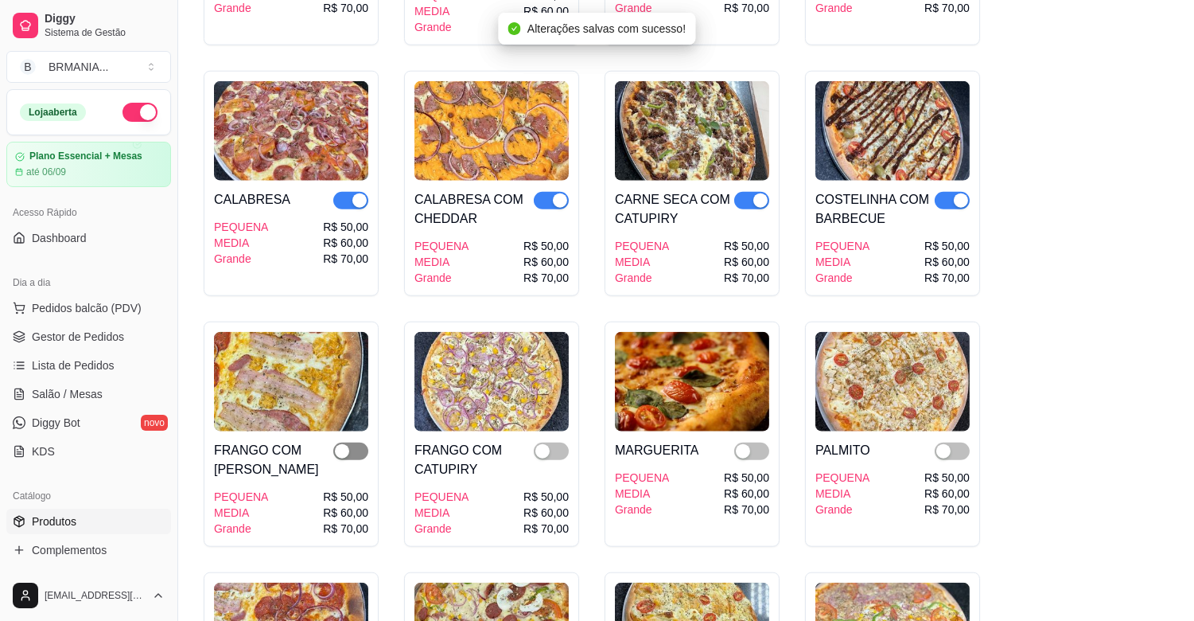
click at [344, 444] on div "button" at bounding box center [342, 451] width 14 height 14
click at [562, 442] on span "button" at bounding box center [551, 451] width 35 height 18
drag, startPoint x: 762, startPoint y: 432, endPoint x: 871, endPoint y: 432, distance: 109.0
click at [761, 442] on span "button" at bounding box center [751, 451] width 35 height 18
click at [952, 442] on span "button" at bounding box center [952, 451] width 35 height 18
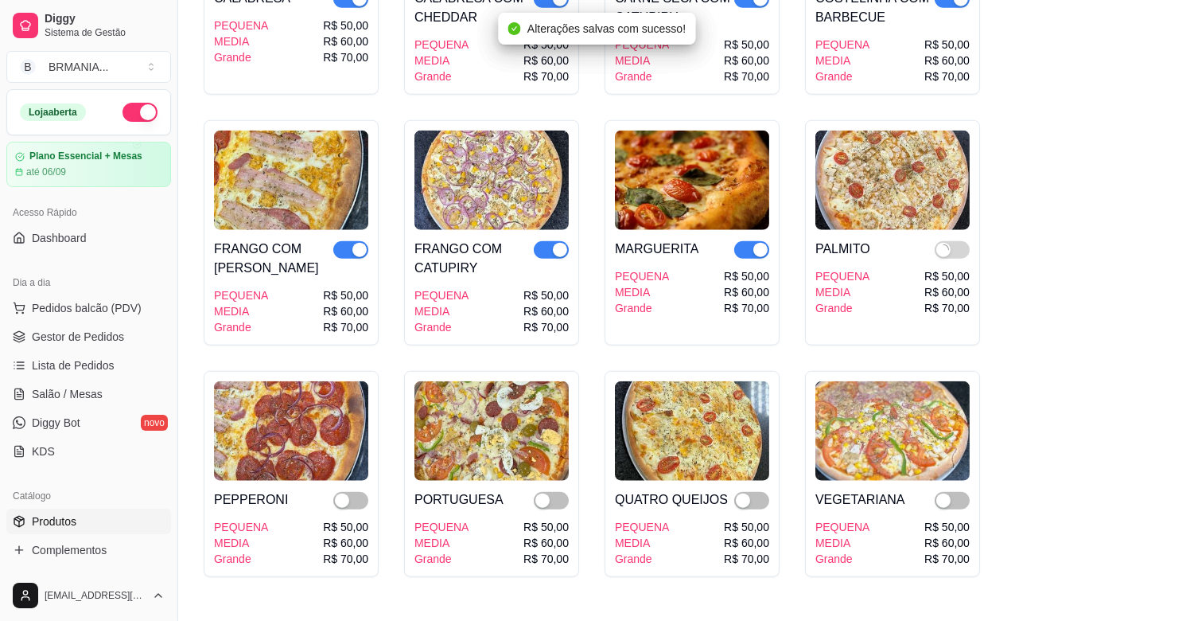
scroll to position [3288, 0]
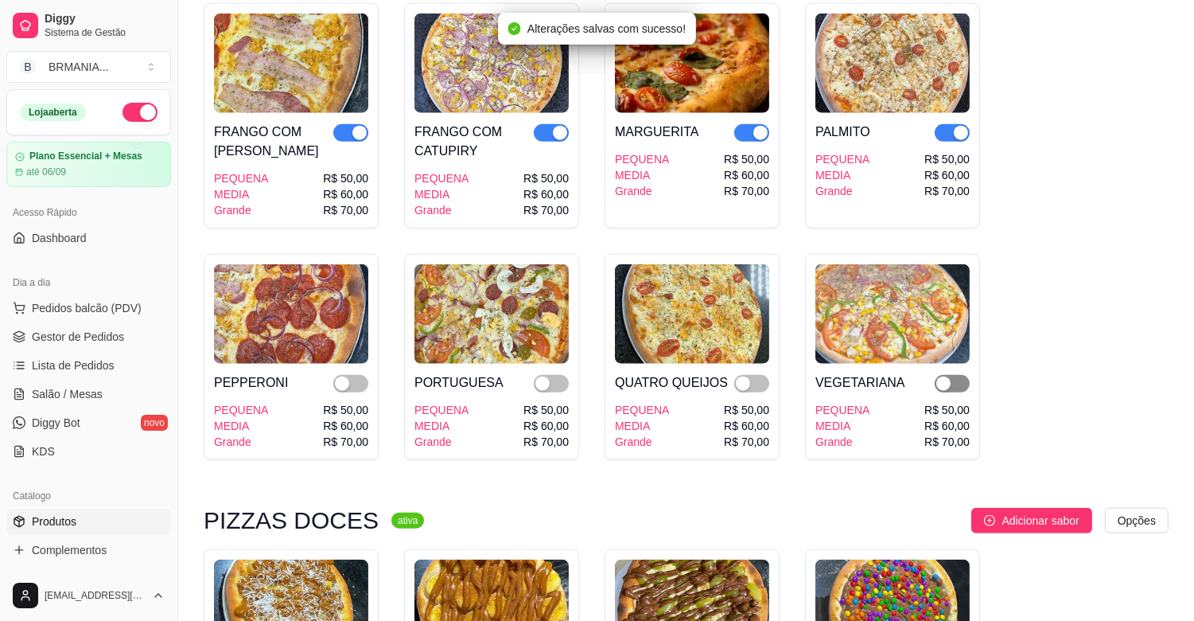
click at [952, 375] on span "button" at bounding box center [952, 384] width 35 height 18
drag, startPoint x: 745, startPoint y: 364, endPoint x: 664, endPoint y: 376, distance: 81.2
click at [741, 376] on div "button" at bounding box center [743, 383] width 14 height 14
drag, startPoint x: 542, startPoint y: 364, endPoint x: 400, endPoint y: 367, distance: 141.7
click at [542, 376] on div "button" at bounding box center [542, 383] width 14 height 14
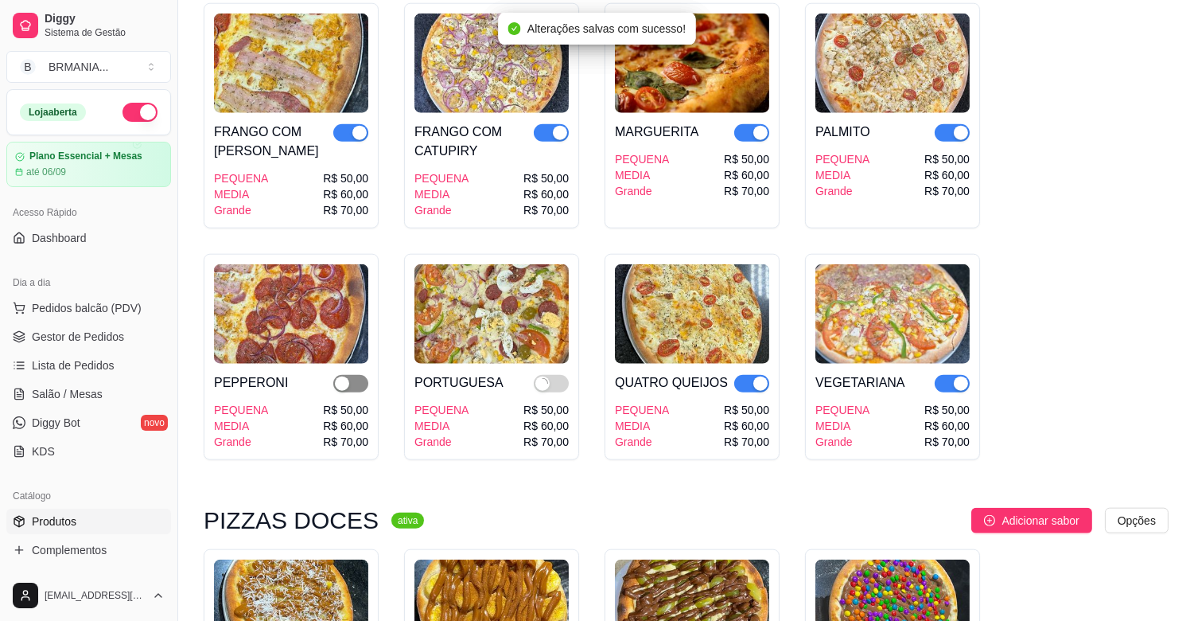
click at [352, 375] on span "button" at bounding box center [350, 384] width 35 height 18
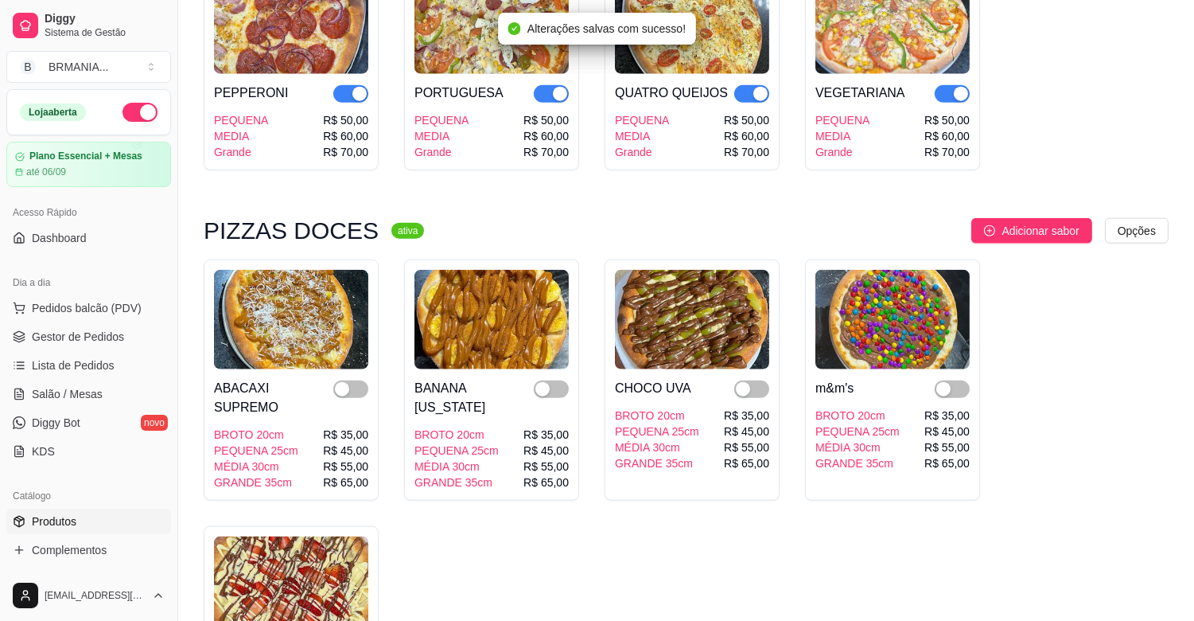
scroll to position [3641, 0]
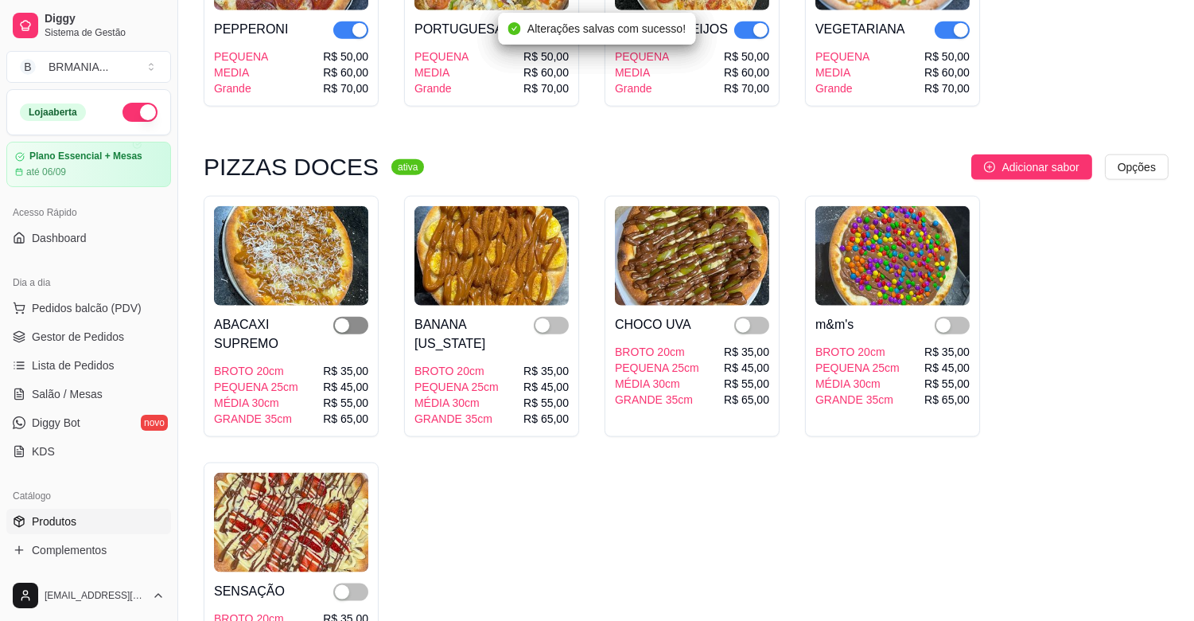
click at [346, 318] on div "button" at bounding box center [342, 325] width 14 height 14
click at [348, 572] on div "SENSAÇÃO BROTO 20cm PEQUENA 25cm MÉDIA 30cm GRANDE 35cm R$ 35,00 R$ 45,00 R$ 55…" at bounding box center [291, 623] width 154 height 102
click at [355, 583] on span "button" at bounding box center [350, 592] width 35 height 18
click at [554, 317] on span "button" at bounding box center [551, 326] width 35 height 18
drag, startPoint x: 758, startPoint y: 315, endPoint x: 882, endPoint y: 312, distance: 123.4
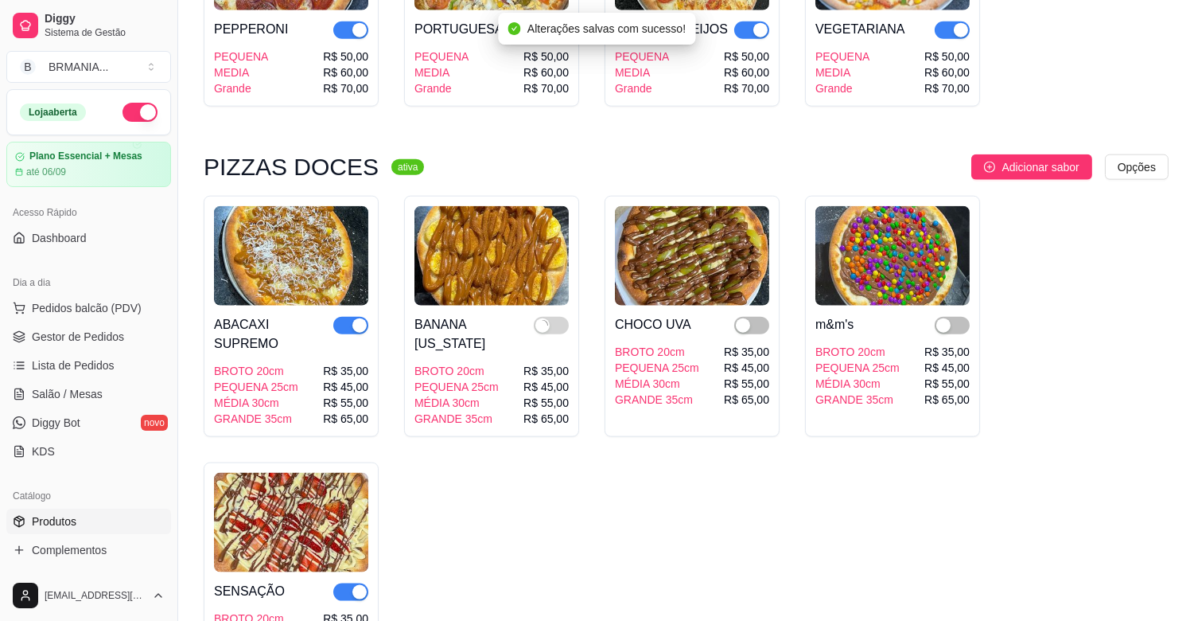
click at [758, 317] on span "button" at bounding box center [751, 326] width 35 height 18
click at [943, 318] on div "button" at bounding box center [943, 325] width 14 height 14
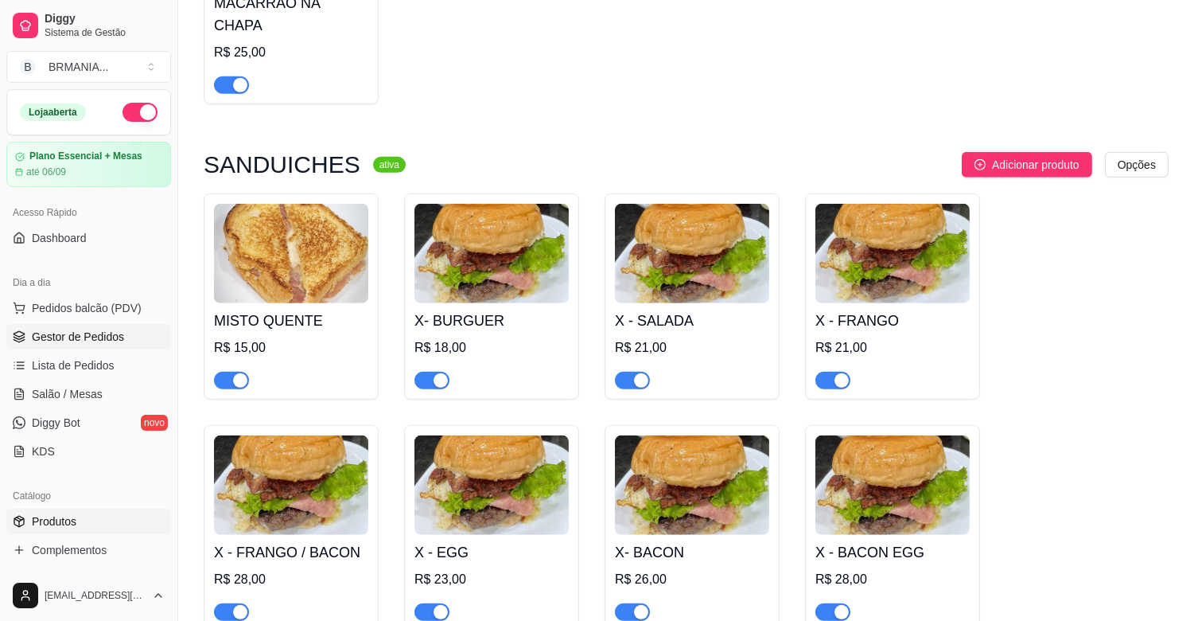
scroll to position [1803, 0]
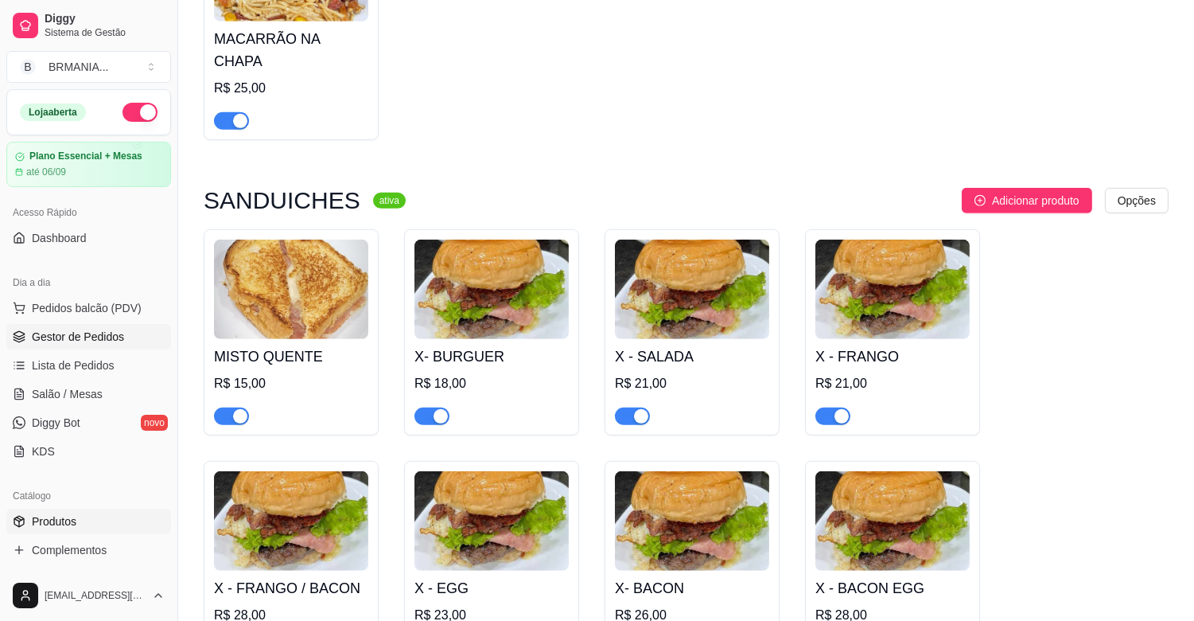
click at [95, 336] on span "Gestor de Pedidos" at bounding box center [78, 337] width 92 height 16
